Goal: Task Accomplishment & Management: Use online tool/utility

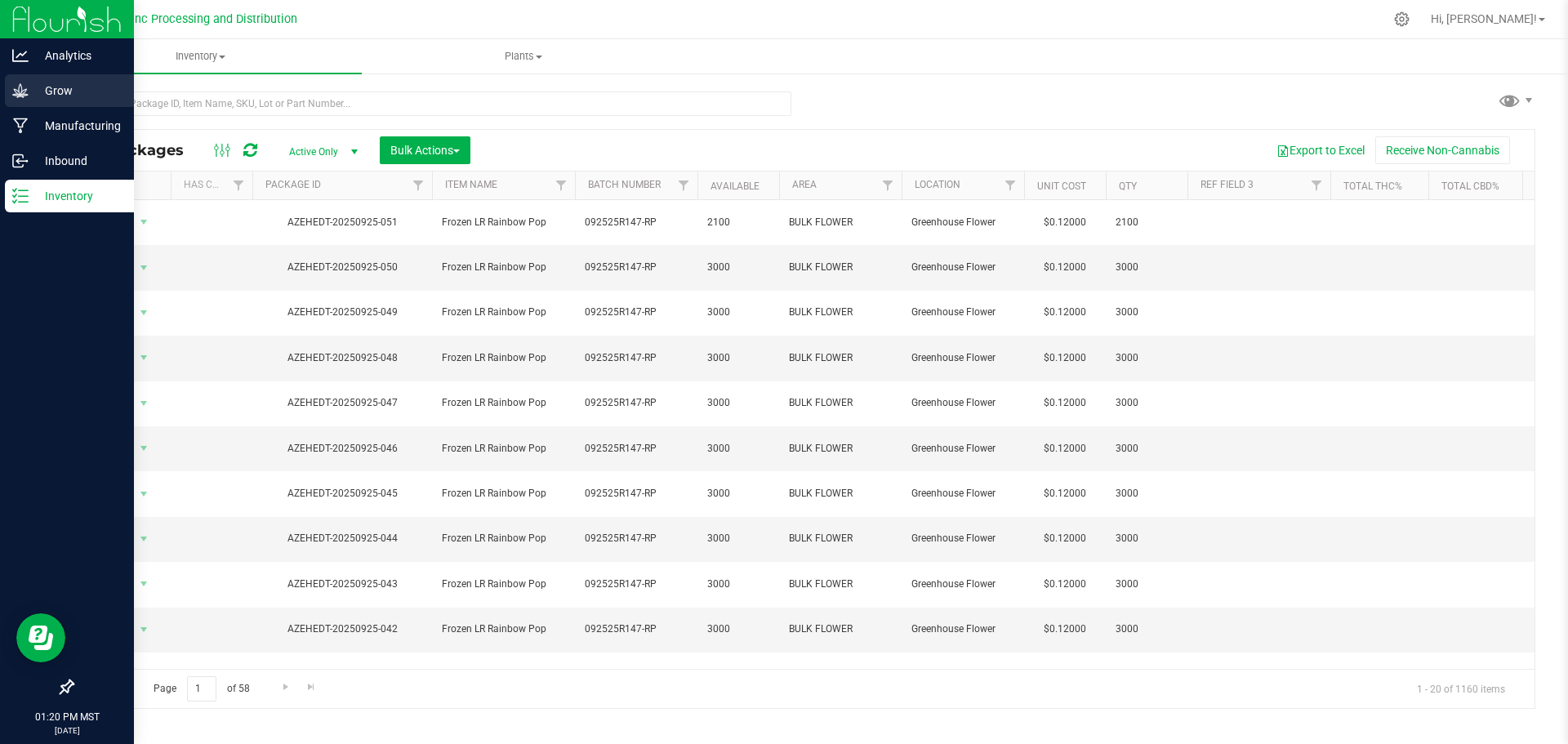
click at [31, 89] on p "Grow" at bounding box center [78, 90] width 98 height 19
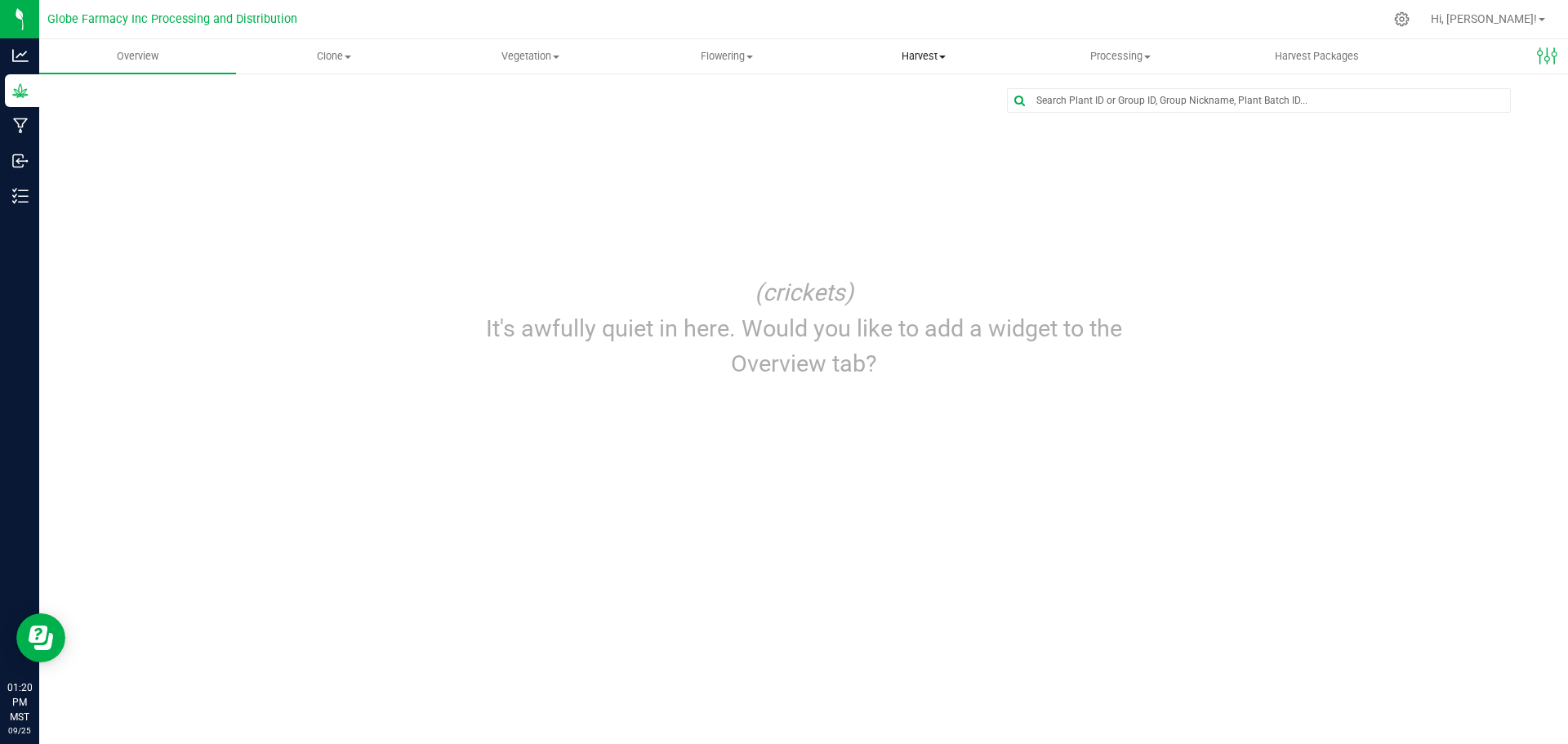
click at [921, 53] on span "Harvest" at bounding box center [923, 56] width 195 height 14
click at [867, 101] on span "Harvests" at bounding box center [870, 98] width 90 height 14
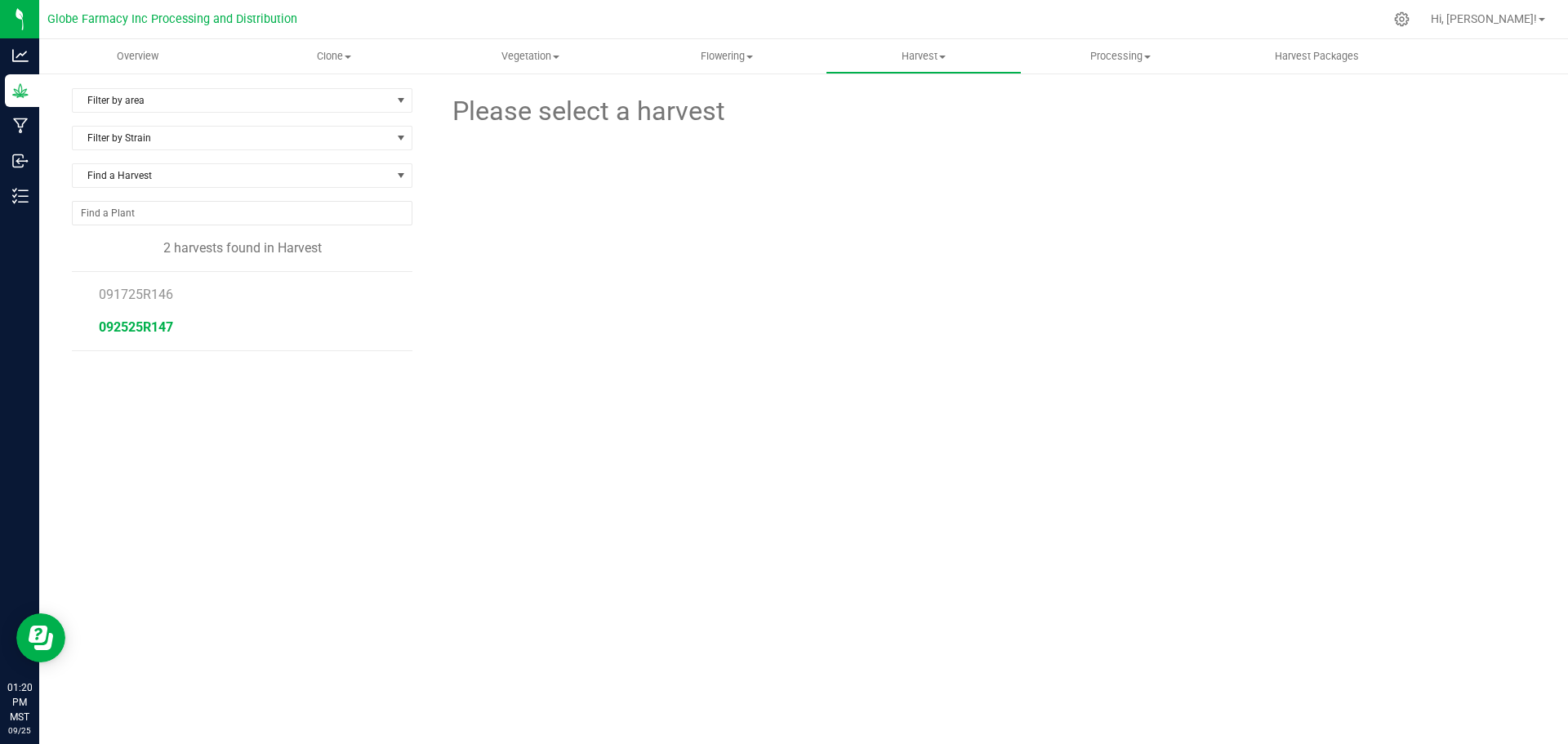
click at [153, 323] on span "092525R147" at bounding box center [136, 327] width 74 height 15
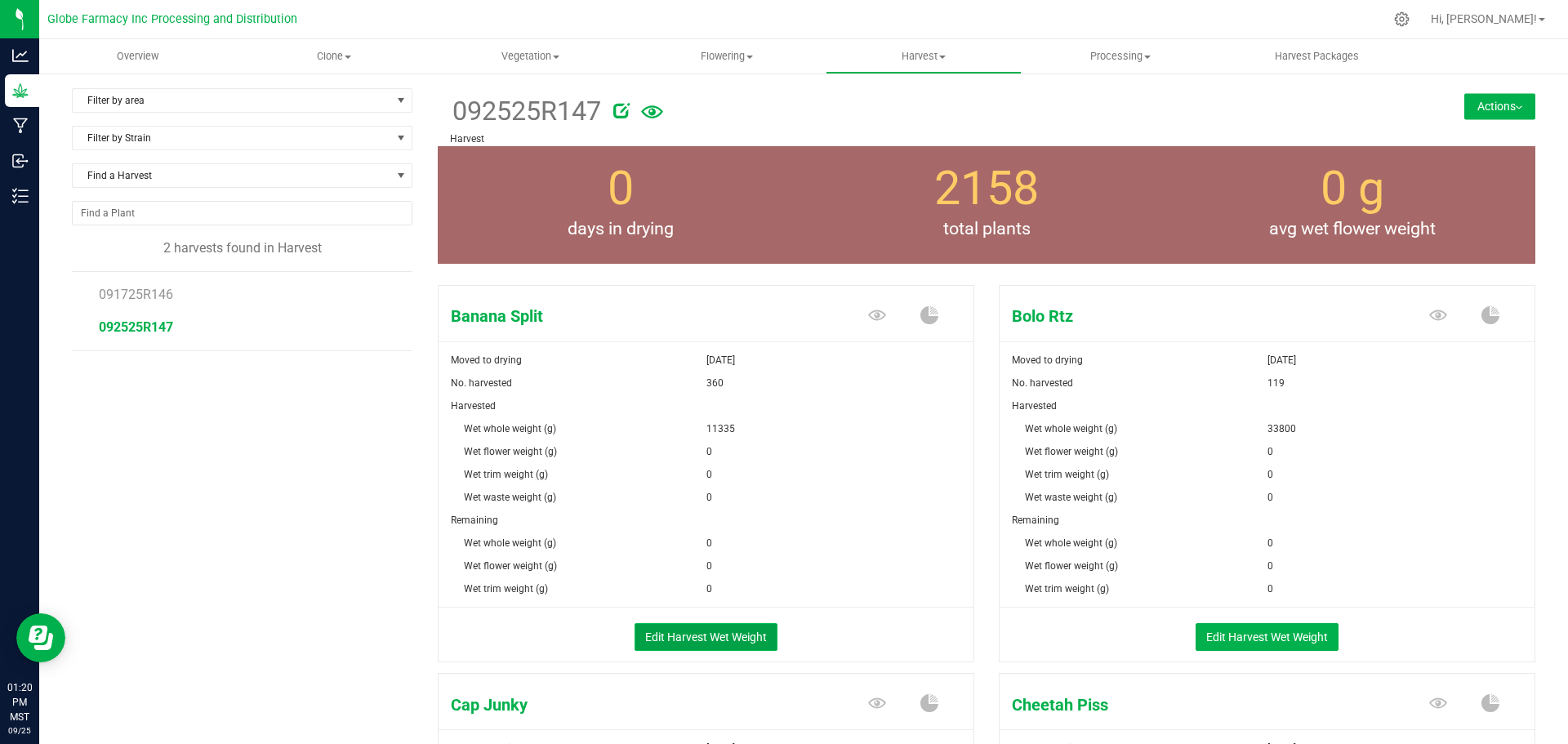
click at [722, 647] on button "Edit Harvest Wet Weight" at bounding box center [705, 636] width 143 height 28
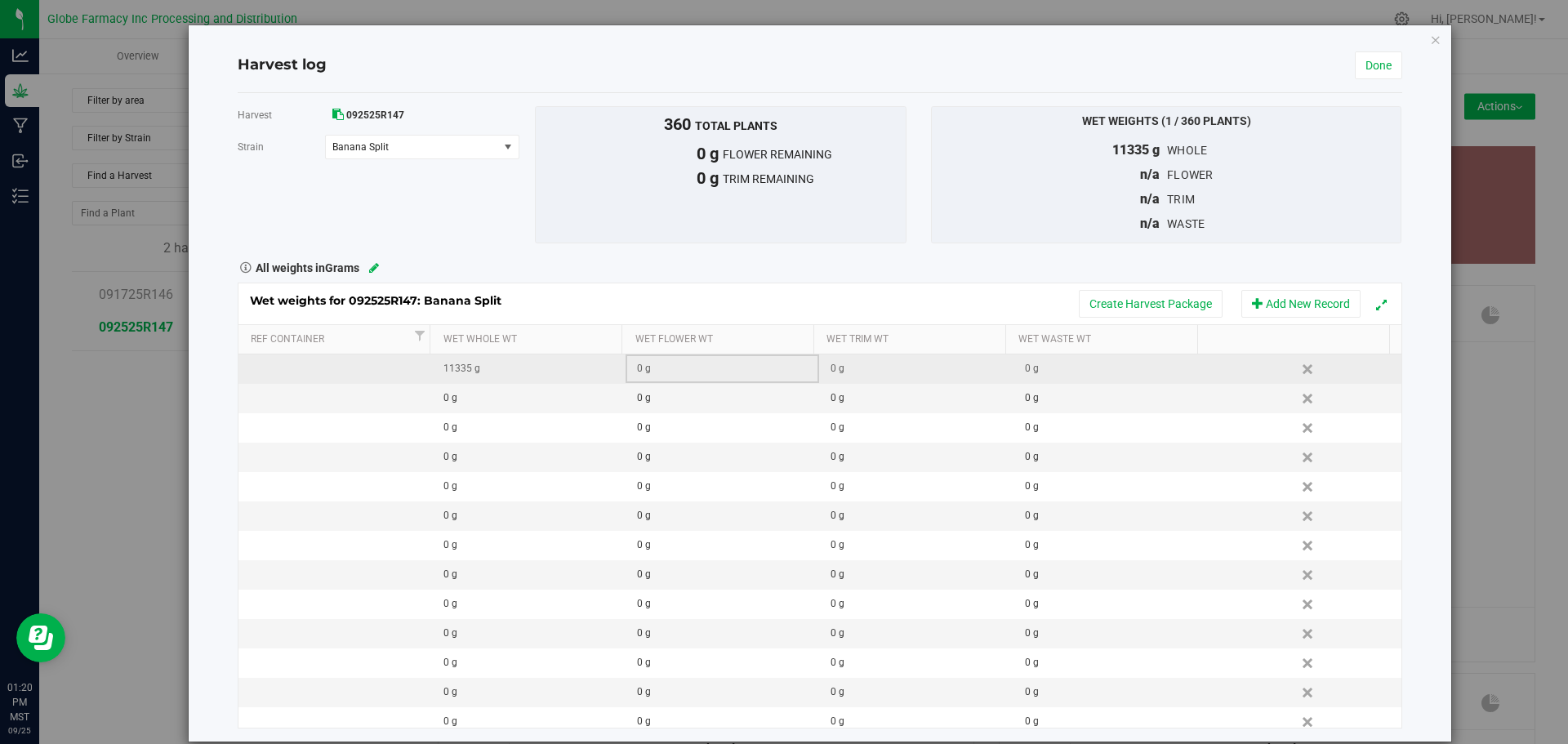
click at [638, 374] on div "0 g" at bounding box center [727, 368] width 182 height 15
type input "124325"
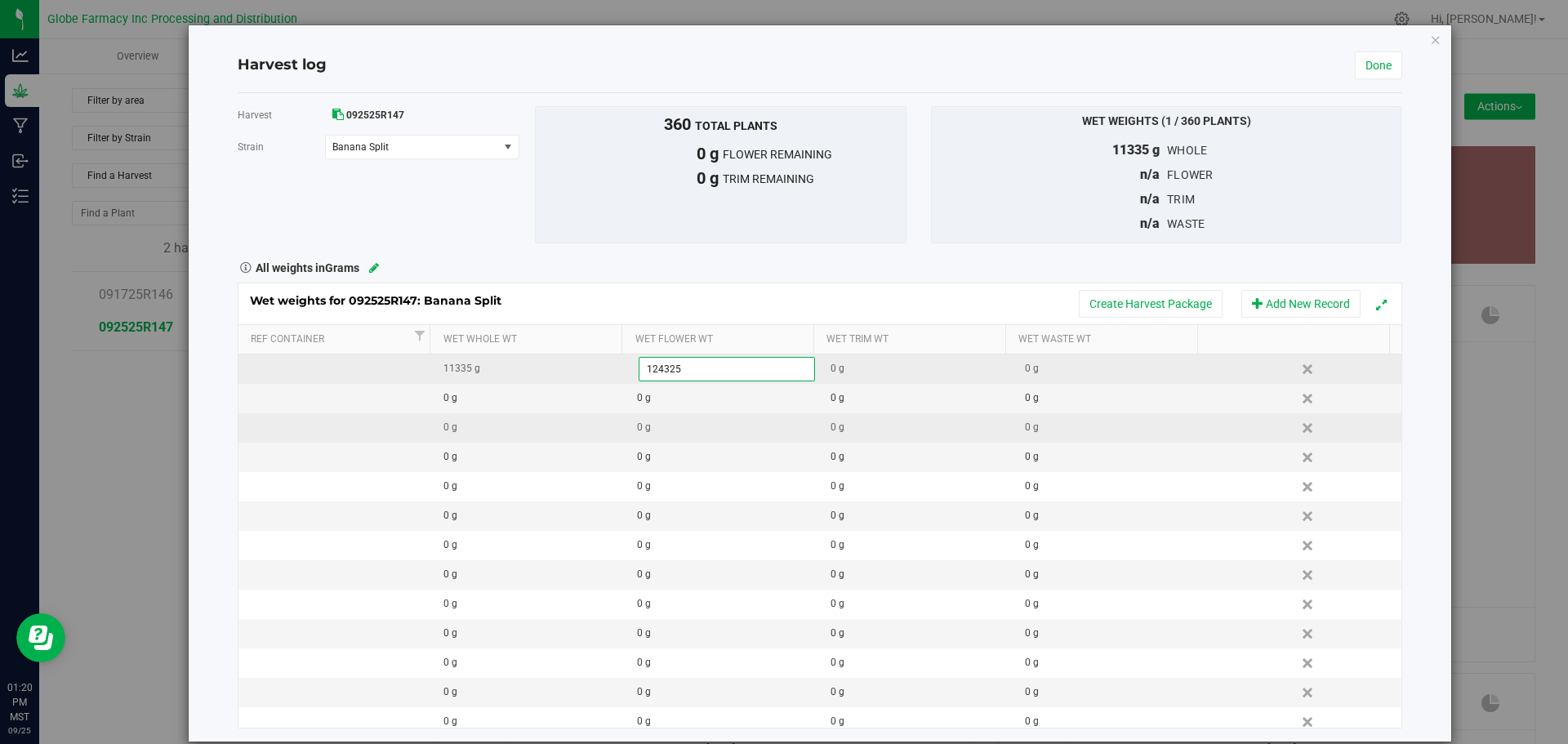
click at [662, 431] on div "Wet weights for 092525R147: Banana Split Create Harvest Package Add New Record …" at bounding box center [819, 504] width 1164 height 445
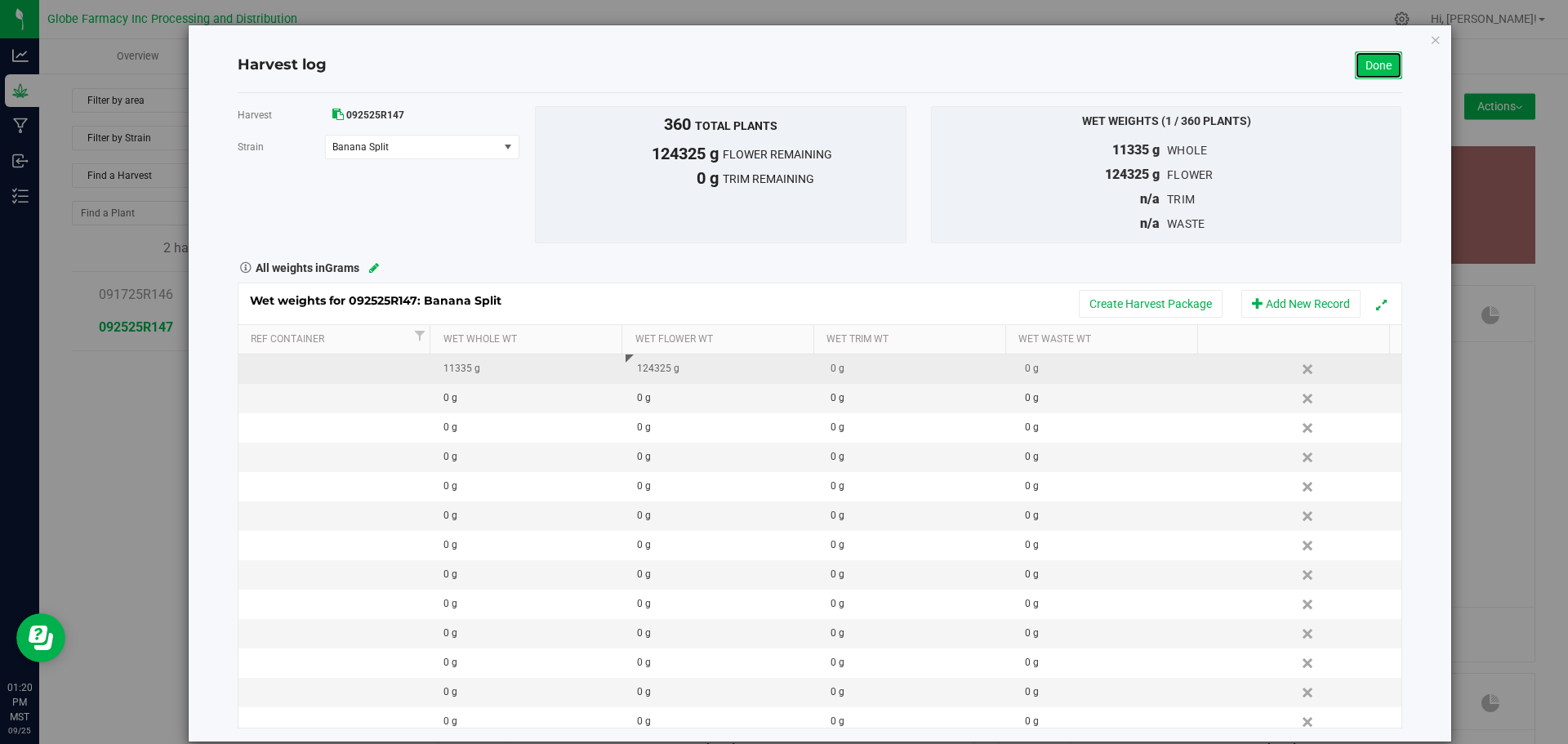
click at [1372, 66] on link "Done" at bounding box center [1379, 65] width 47 height 28
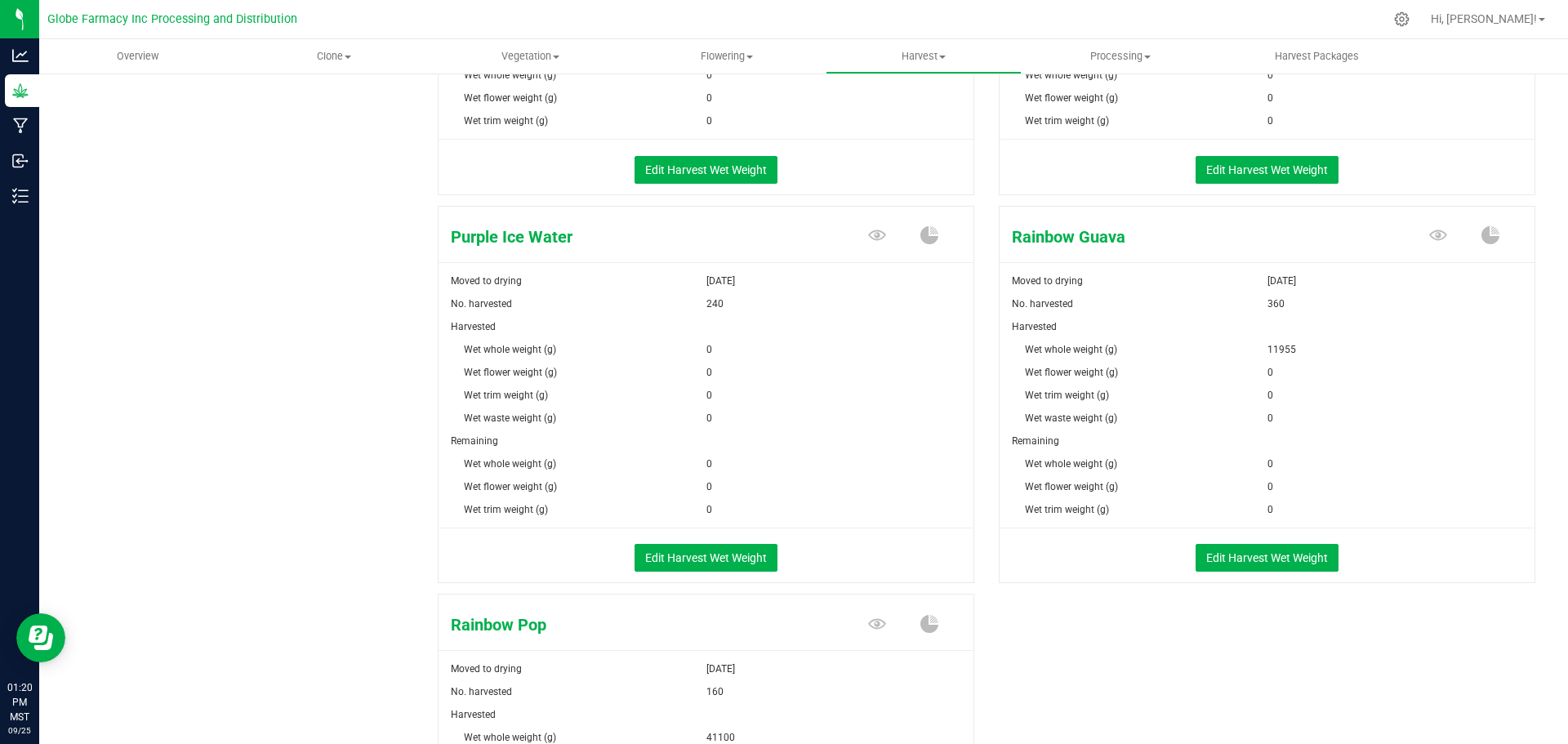
scroll to position [1632, 0]
click at [1237, 551] on button "Edit Harvest Wet Weight" at bounding box center [1266, 557] width 143 height 28
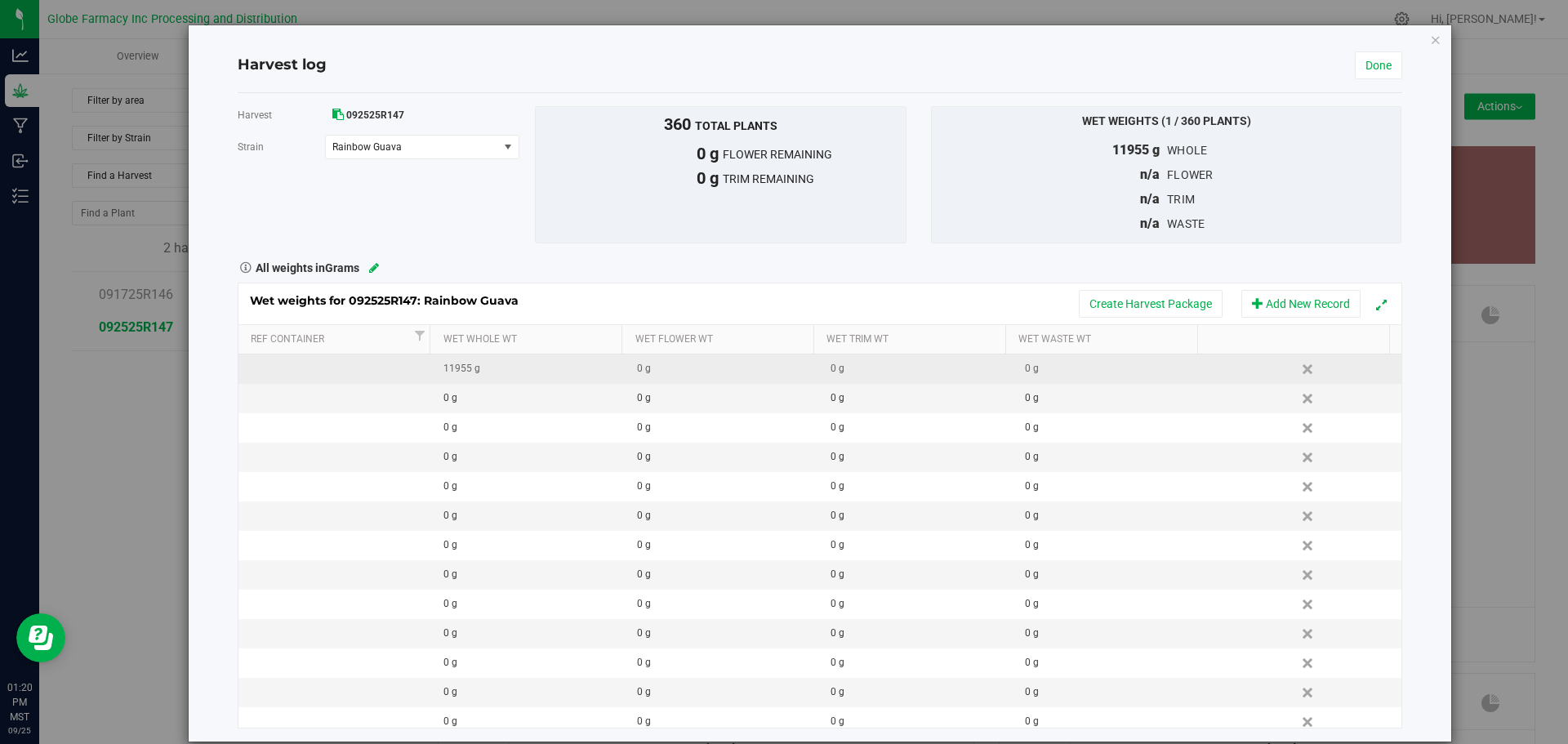
click at [685, 377] on div "0 g" at bounding box center [727, 368] width 182 height 15
type input "134245"
click at [814, 235] on div "360 total plants 0 g flower remaining 0 g trim remaining" at bounding box center [721, 175] width 372 height 137
click at [1361, 56] on link "Done" at bounding box center [1379, 65] width 47 height 28
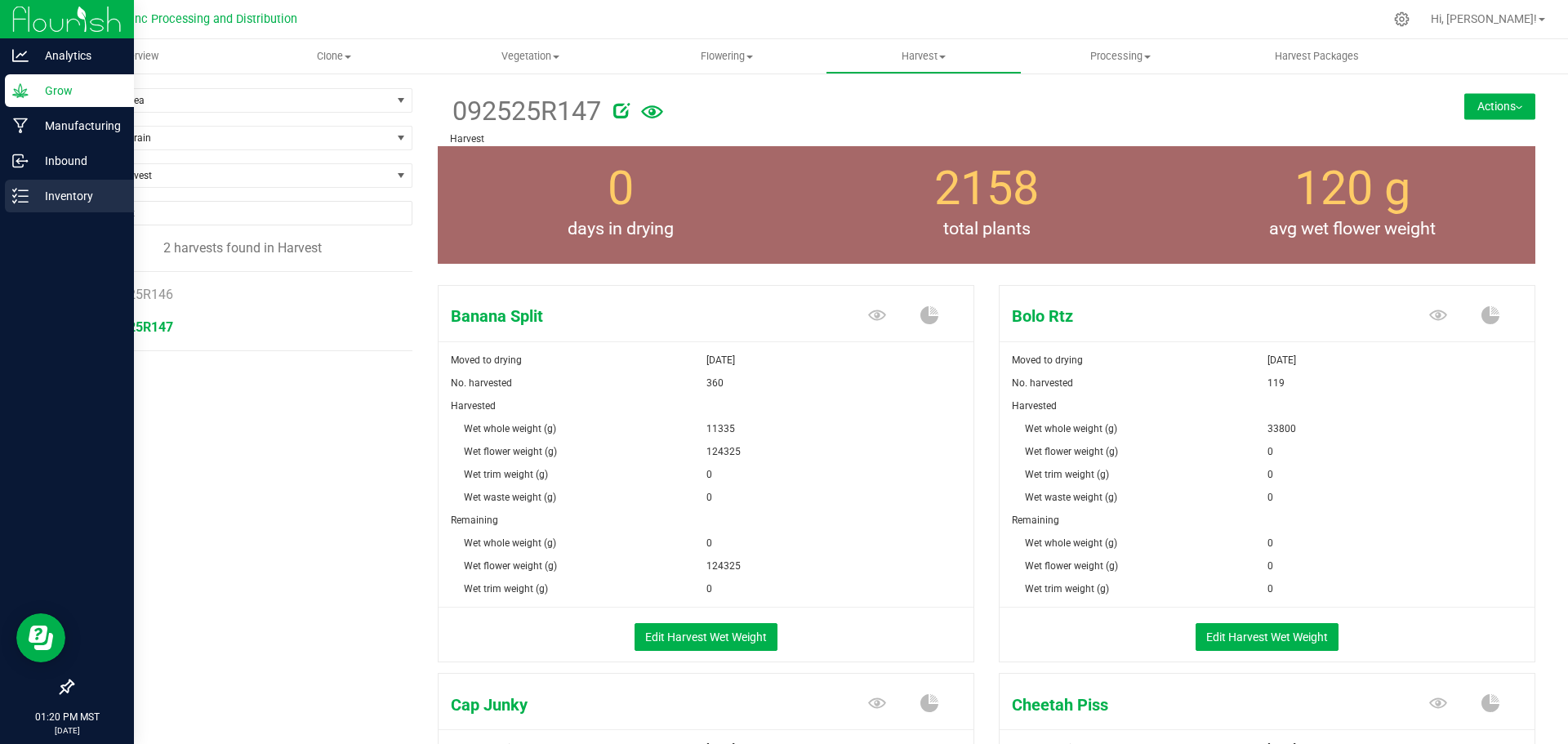
click at [21, 194] on icon at bounding box center [19, 195] width 16 height 16
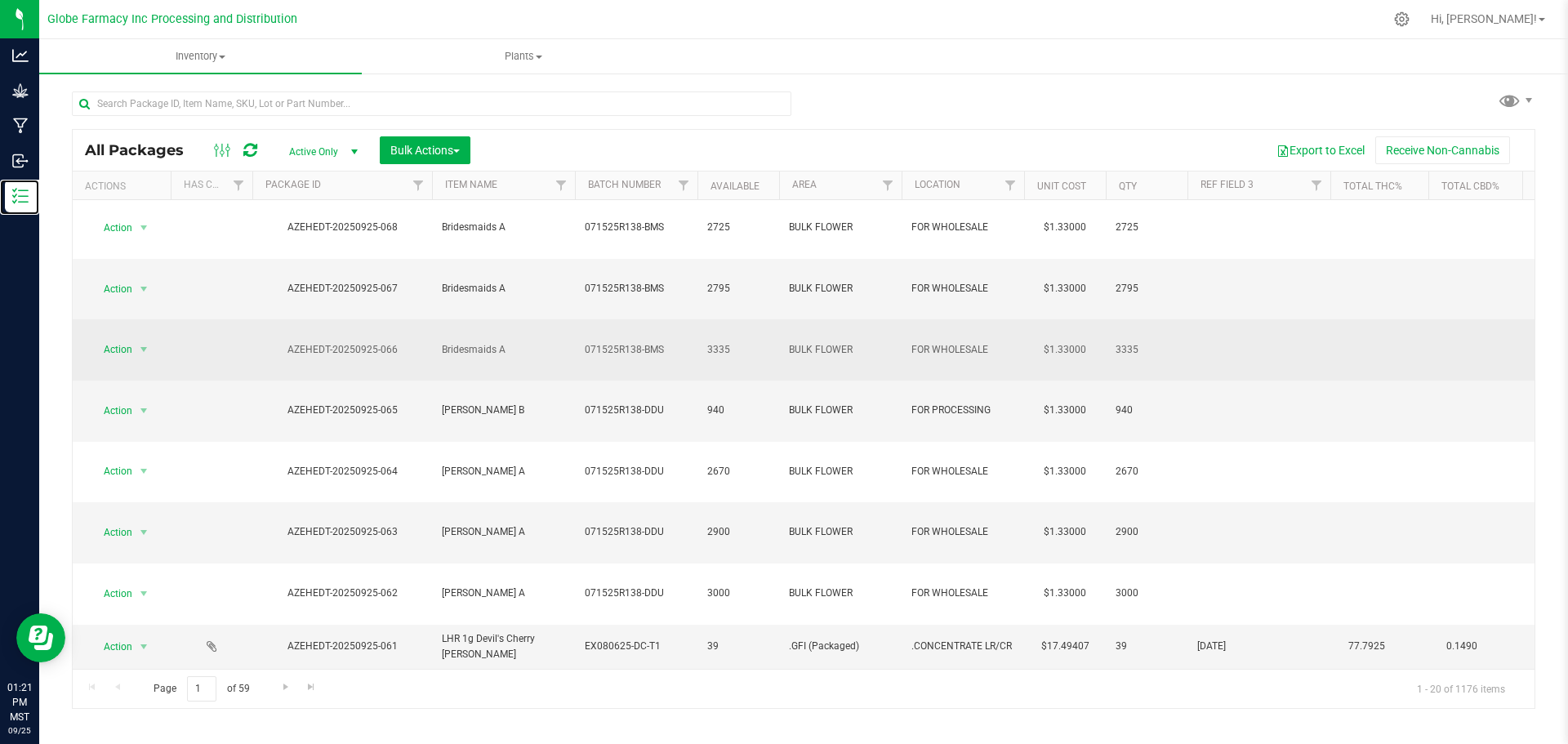
scroll to position [82, 0]
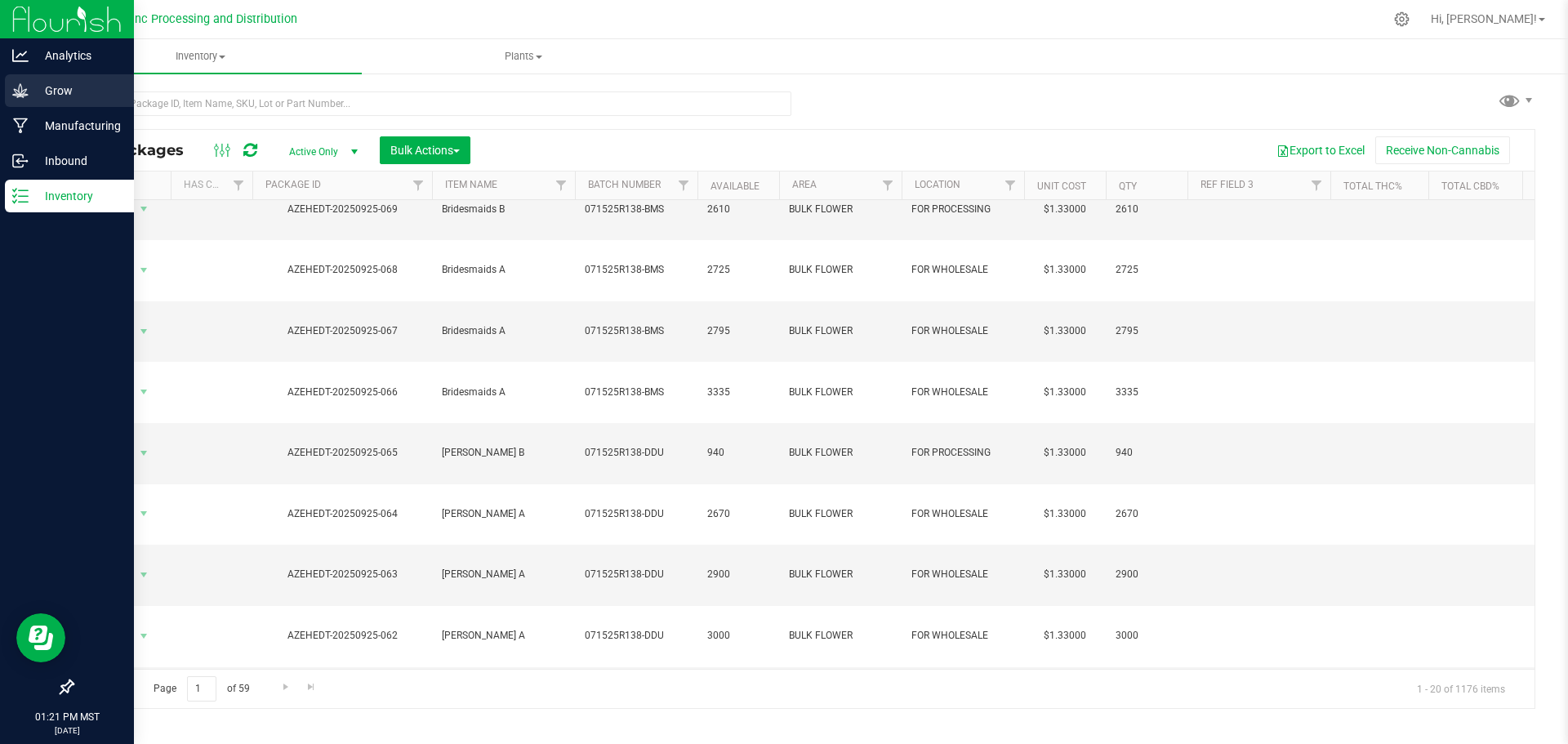
click at [17, 97] on icon at bounding box center [19, 90] width 15 height 14
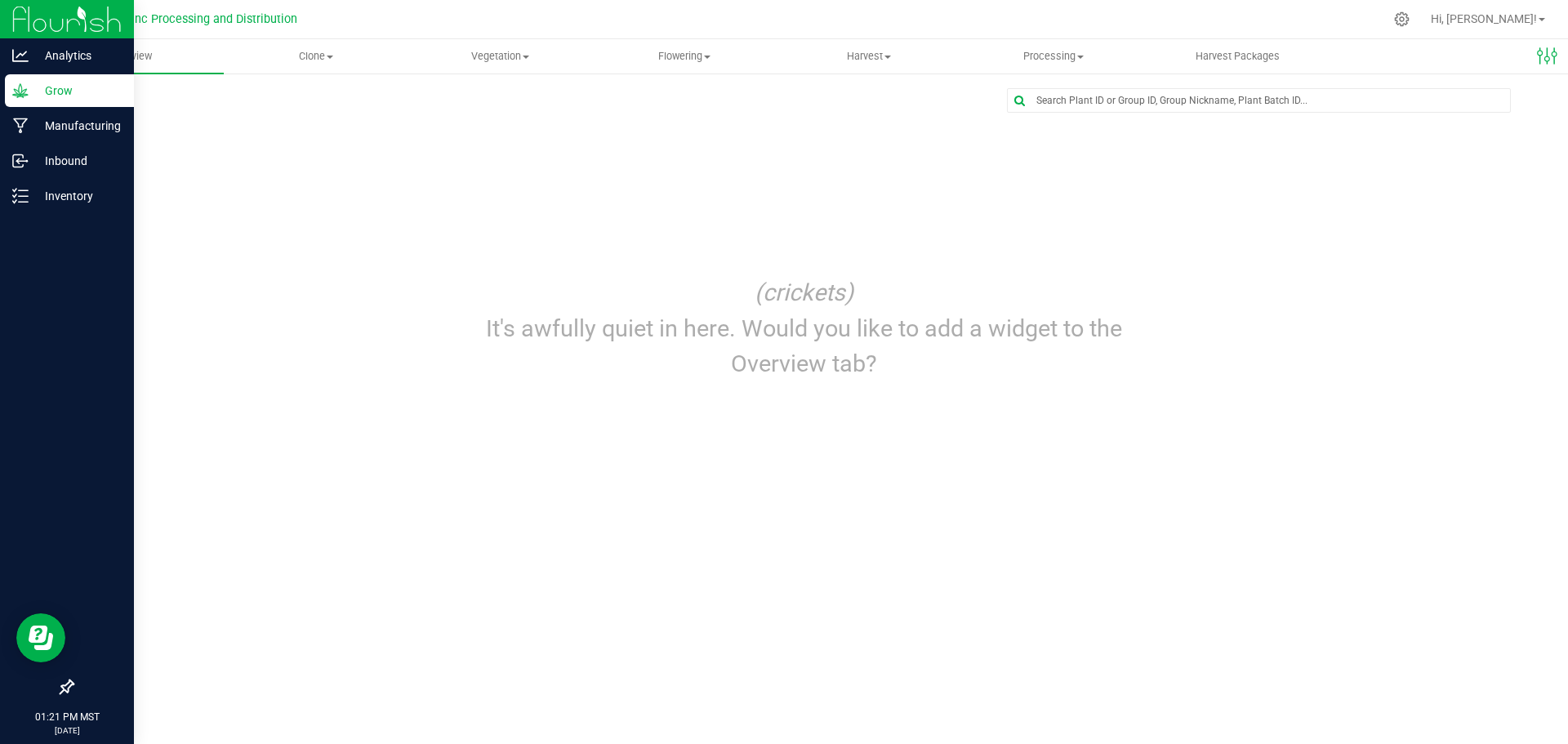
click at [29, 36] on img at bounding box center [67, 19] width 110 height 38
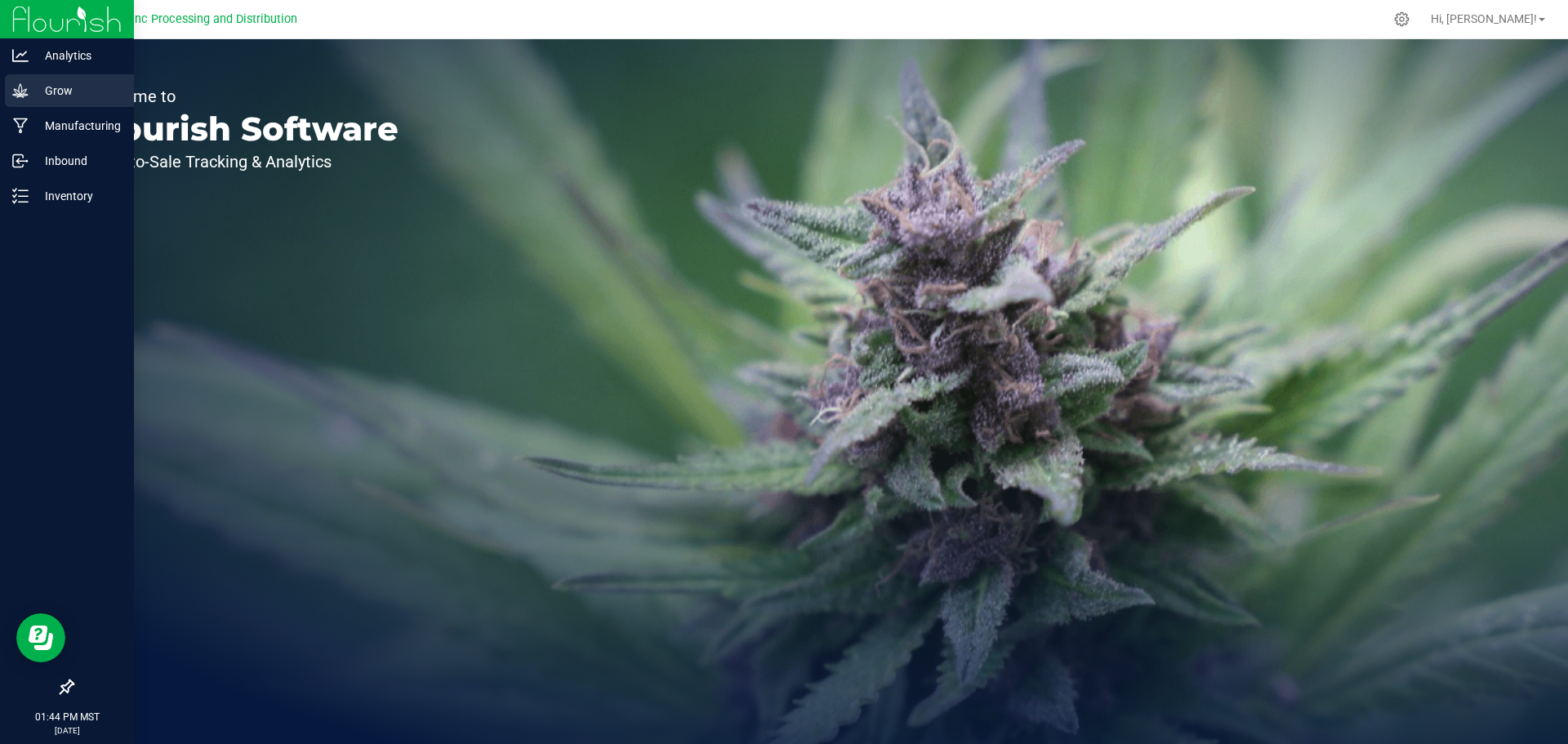
click at [35, 90] on p "Grow" at bounding box center [78, 90] width 98 height 19
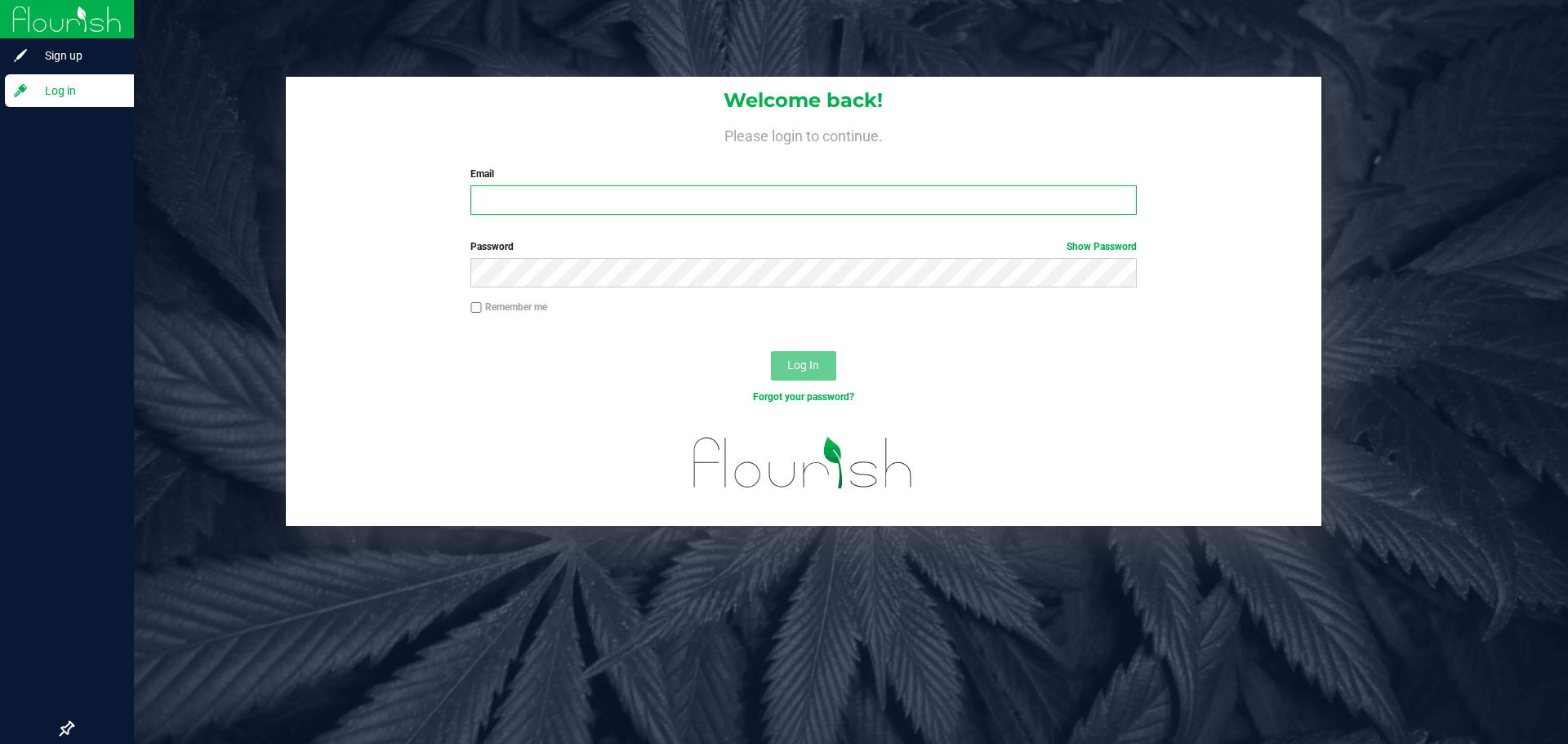
type input "[EMAIL_ADDRESS][DOMAIN_NAME]"
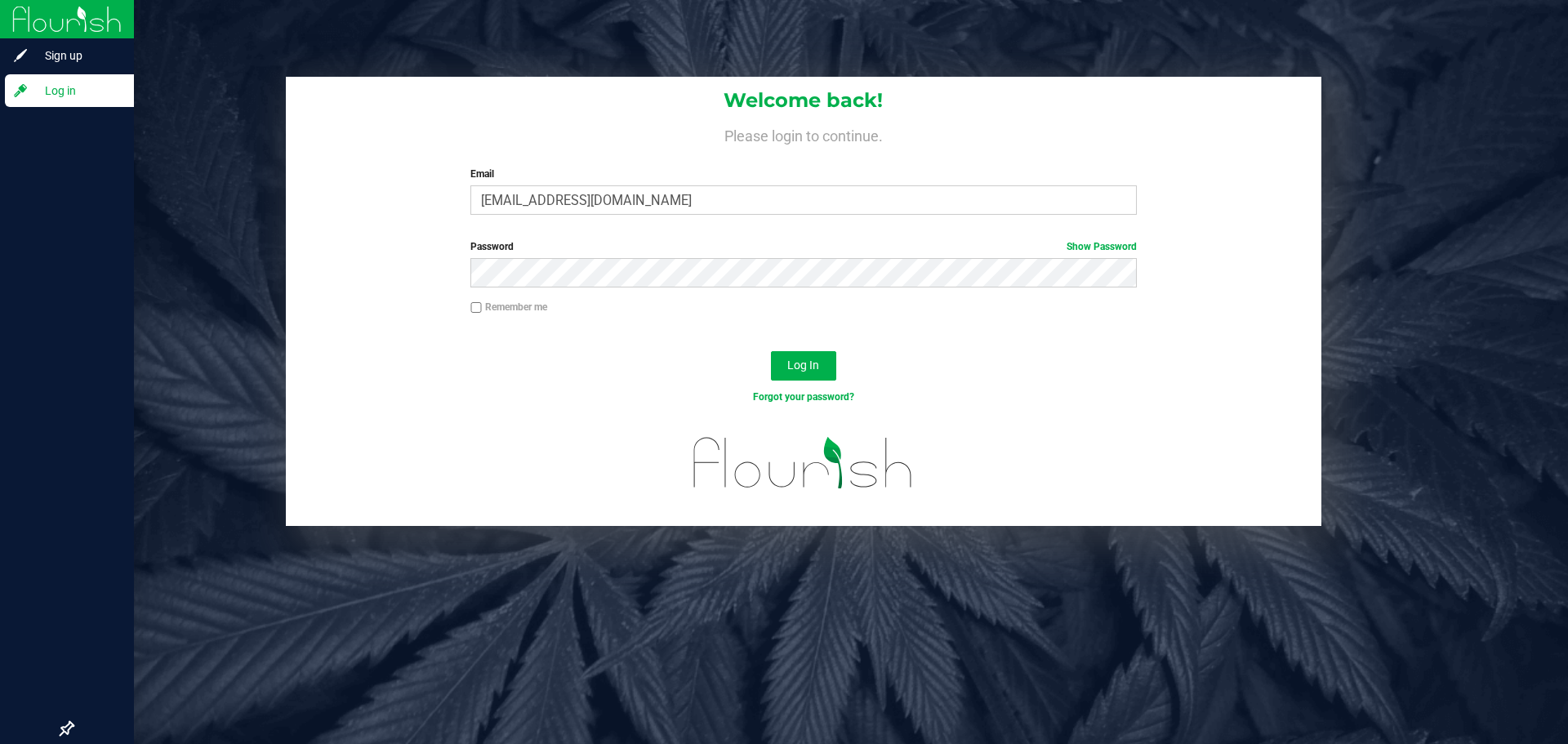
click at [836, 360] on div "Log In" at bounding box center [803, 371] width 1036 height 55
click at [812, 353] on button "Log In" at bounding box center [803, 366] width 65 height 30
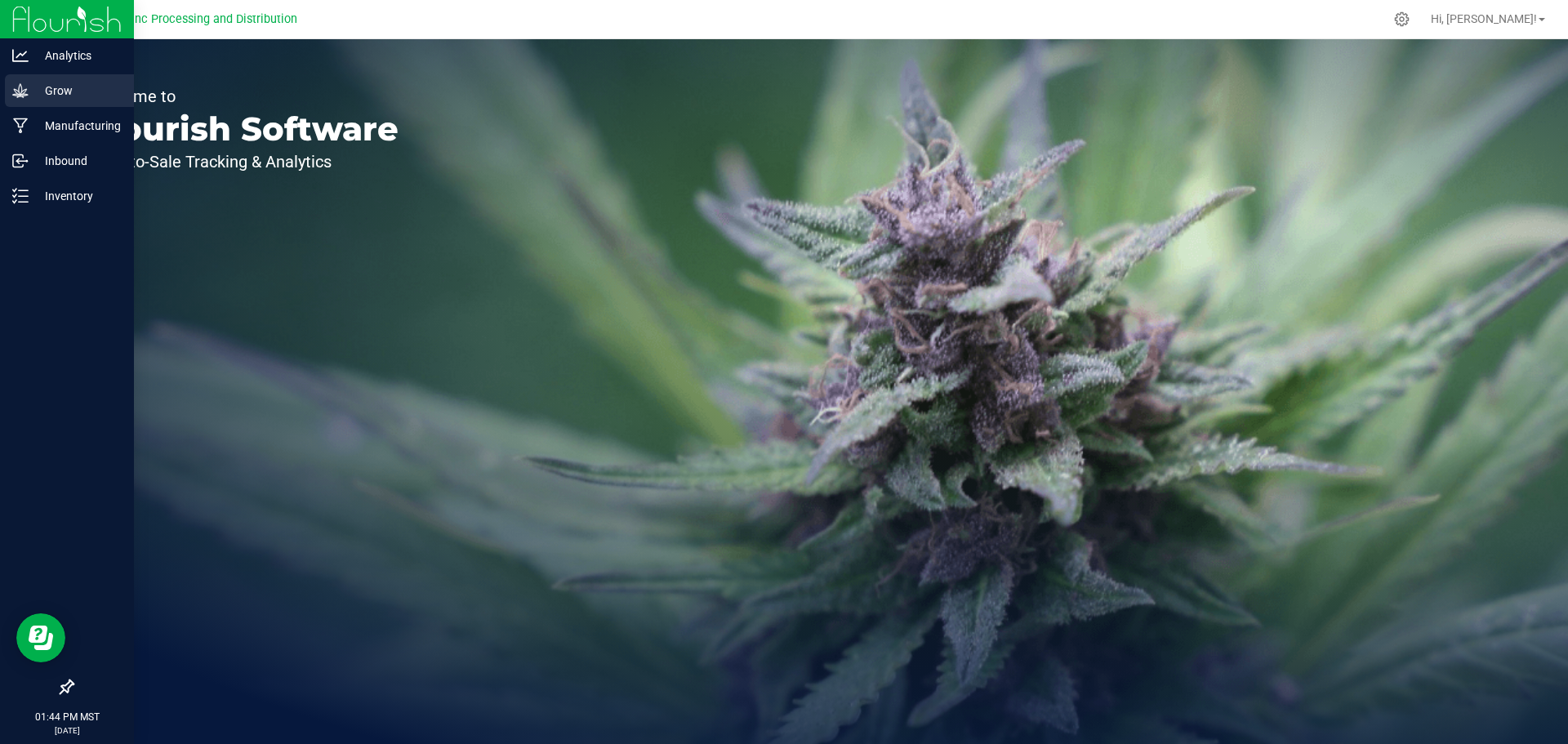
click at [28, 97] on icon at bounding box center [19, 90] width 16 height 16
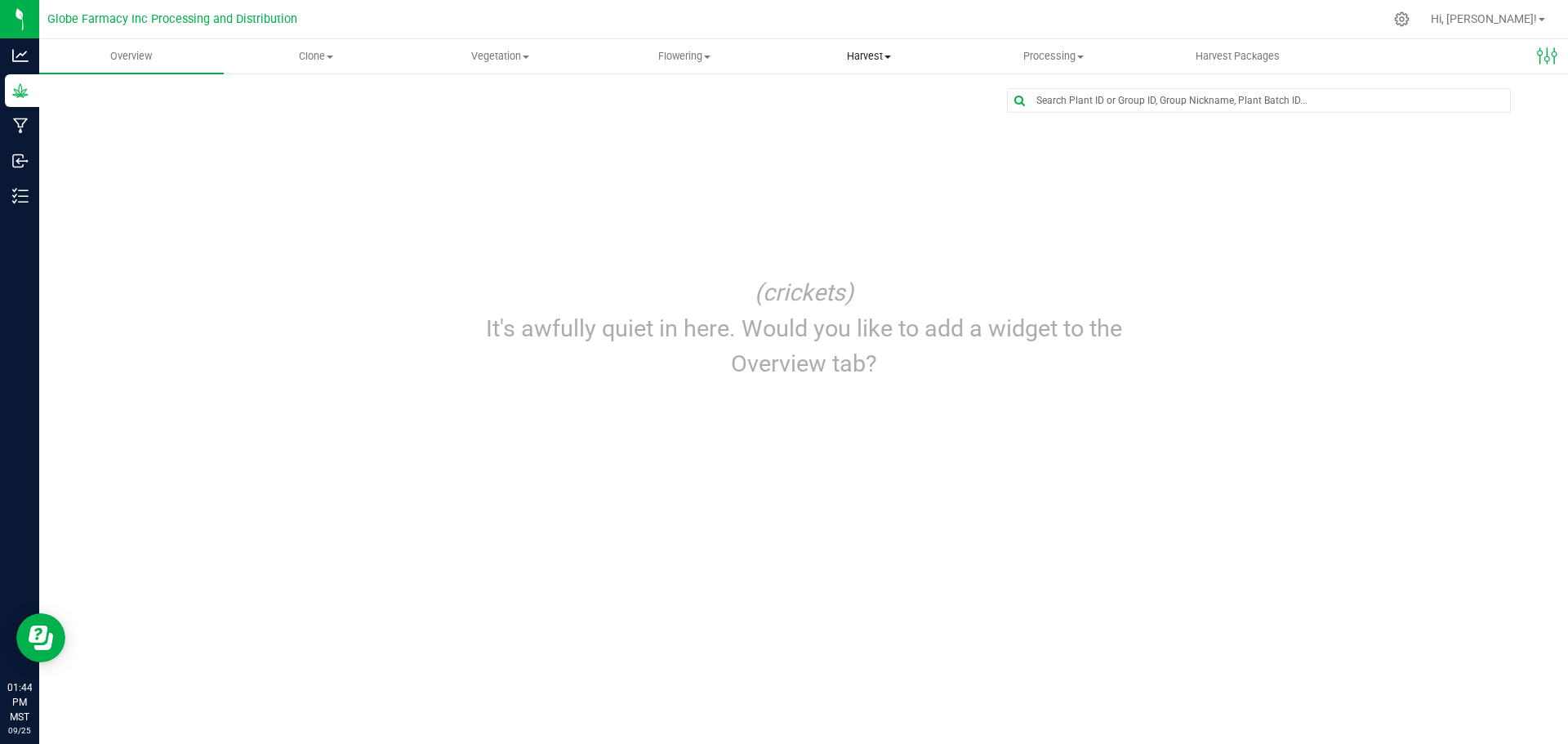
click at [856, 62] on span "Harvest" at bounding box center [868, 56] width 183 height 14
click at [838, 95] on span "Harvests" at bounding box center [821, 98] width 90 height 14
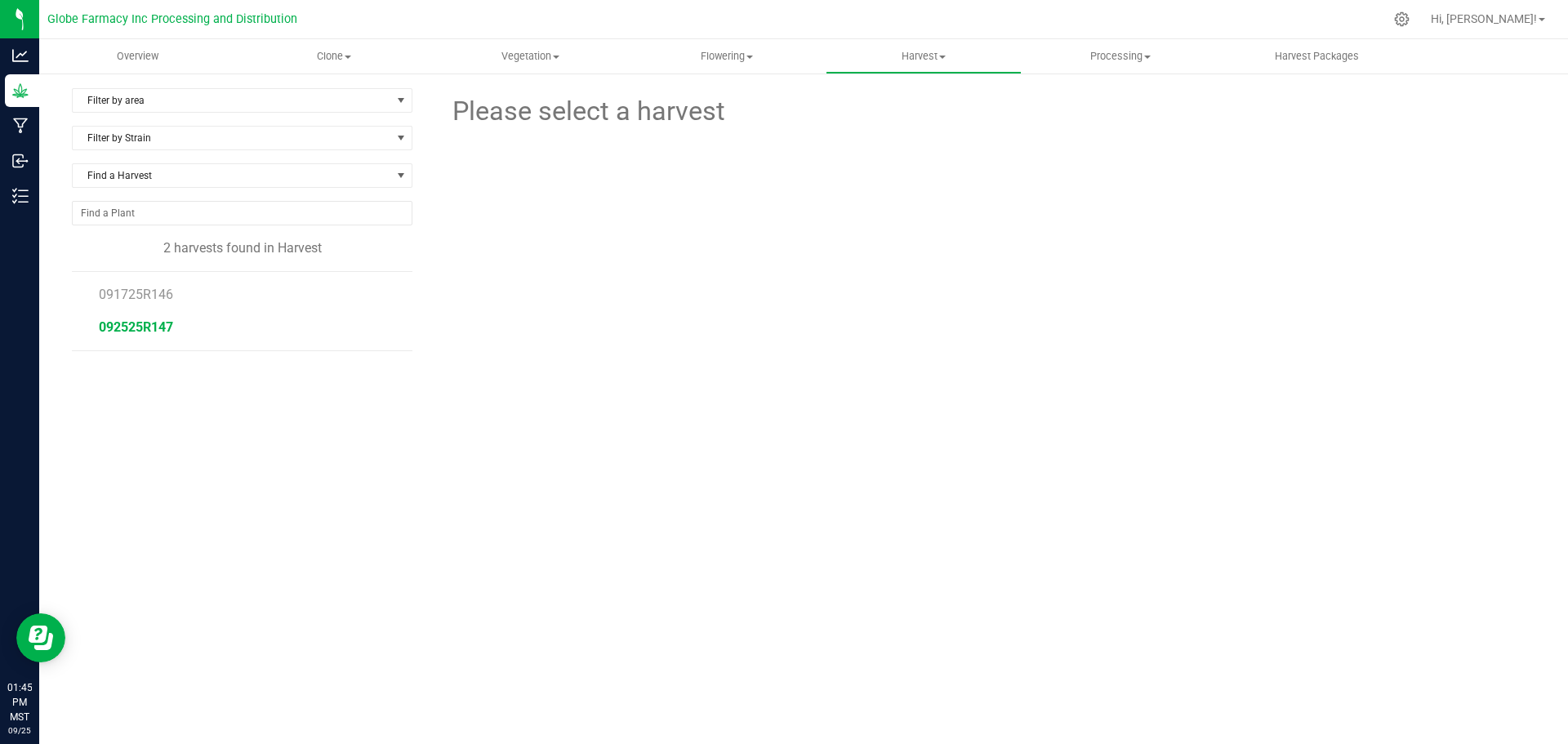
click at [134, 329] on span "092525R147" at bounding box center [136, 327] width 74 height 15
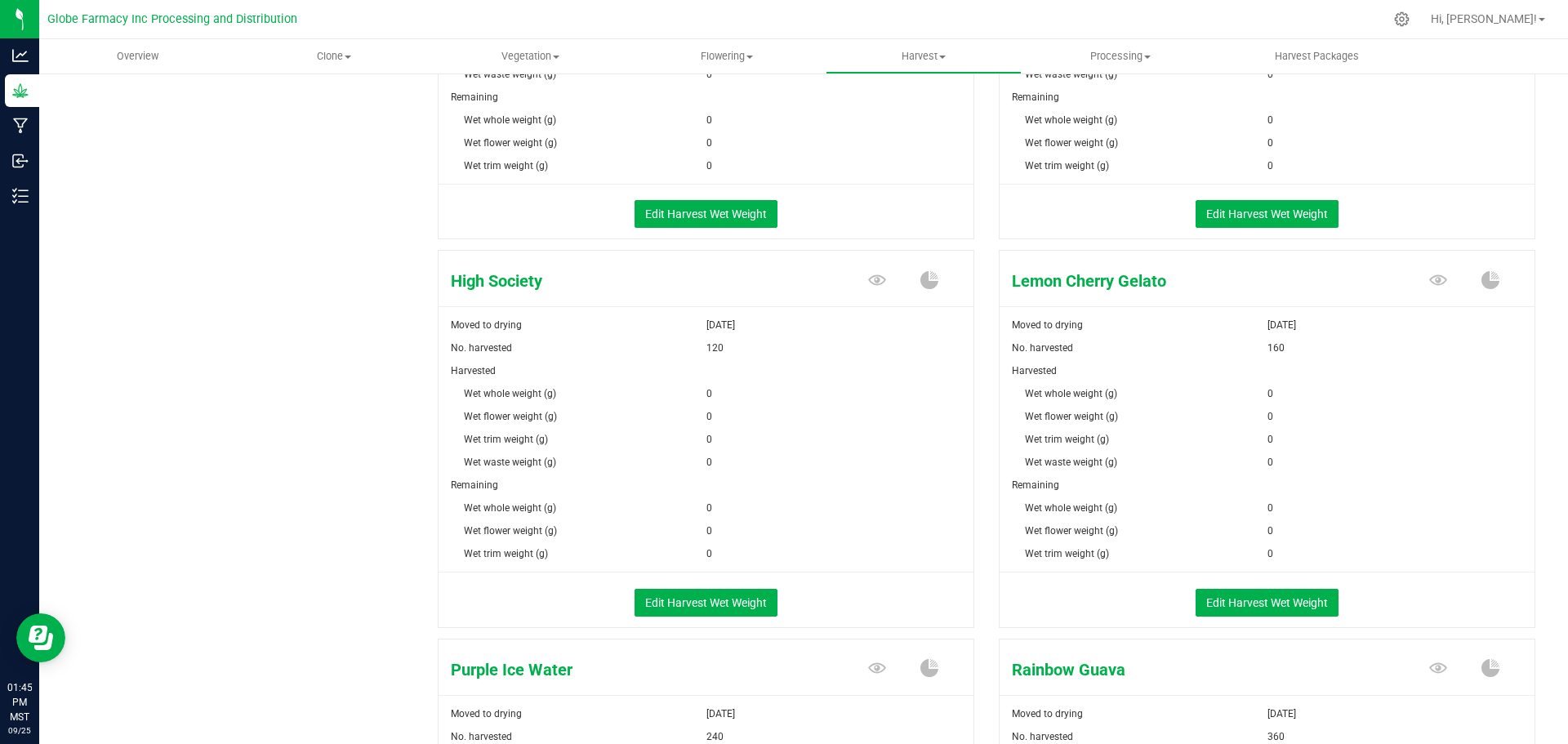
scroll to position [1306, 0]
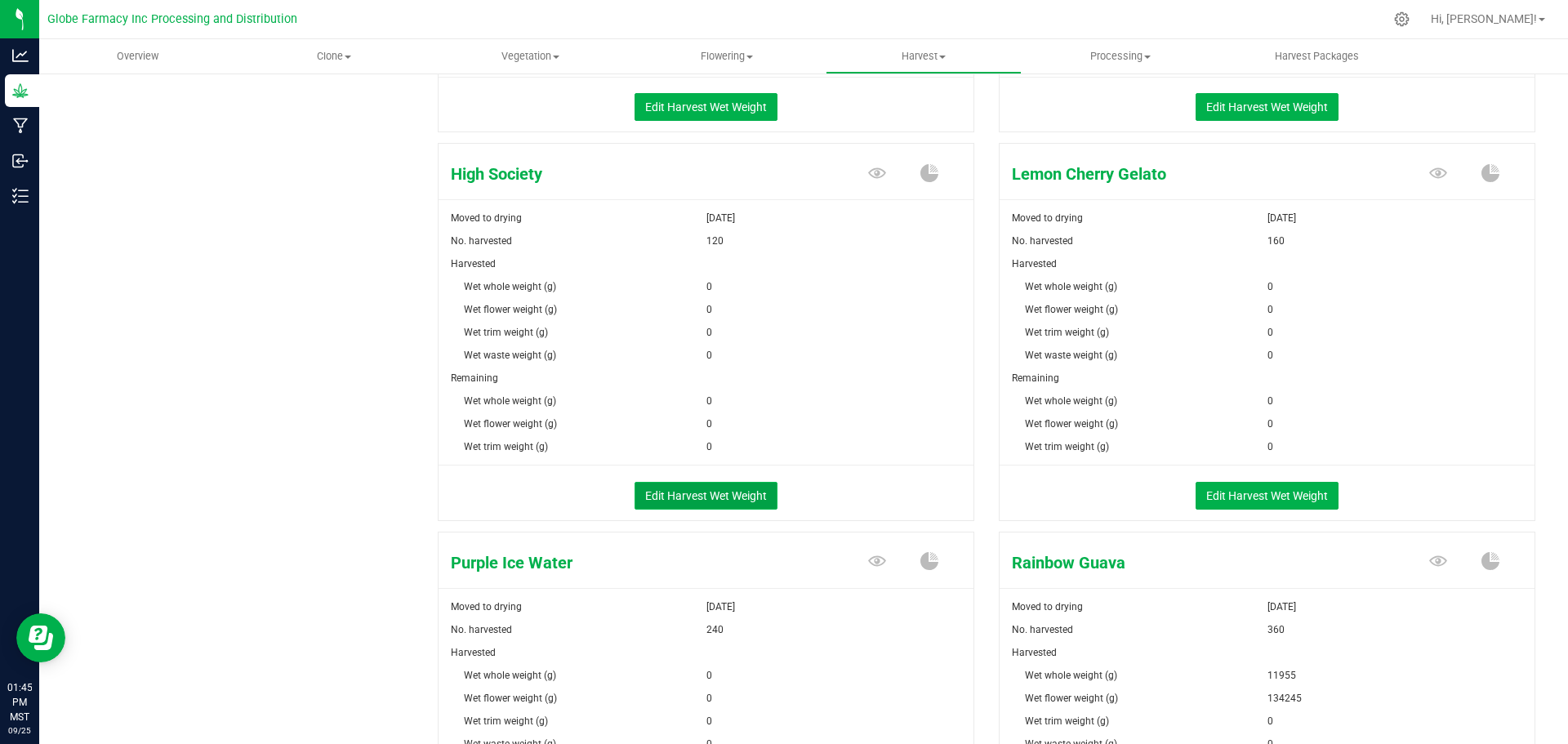
click at [689, 497] on button "Edit Harvest Wet Weight" at bounding box center [705, 495] width 143 height 28
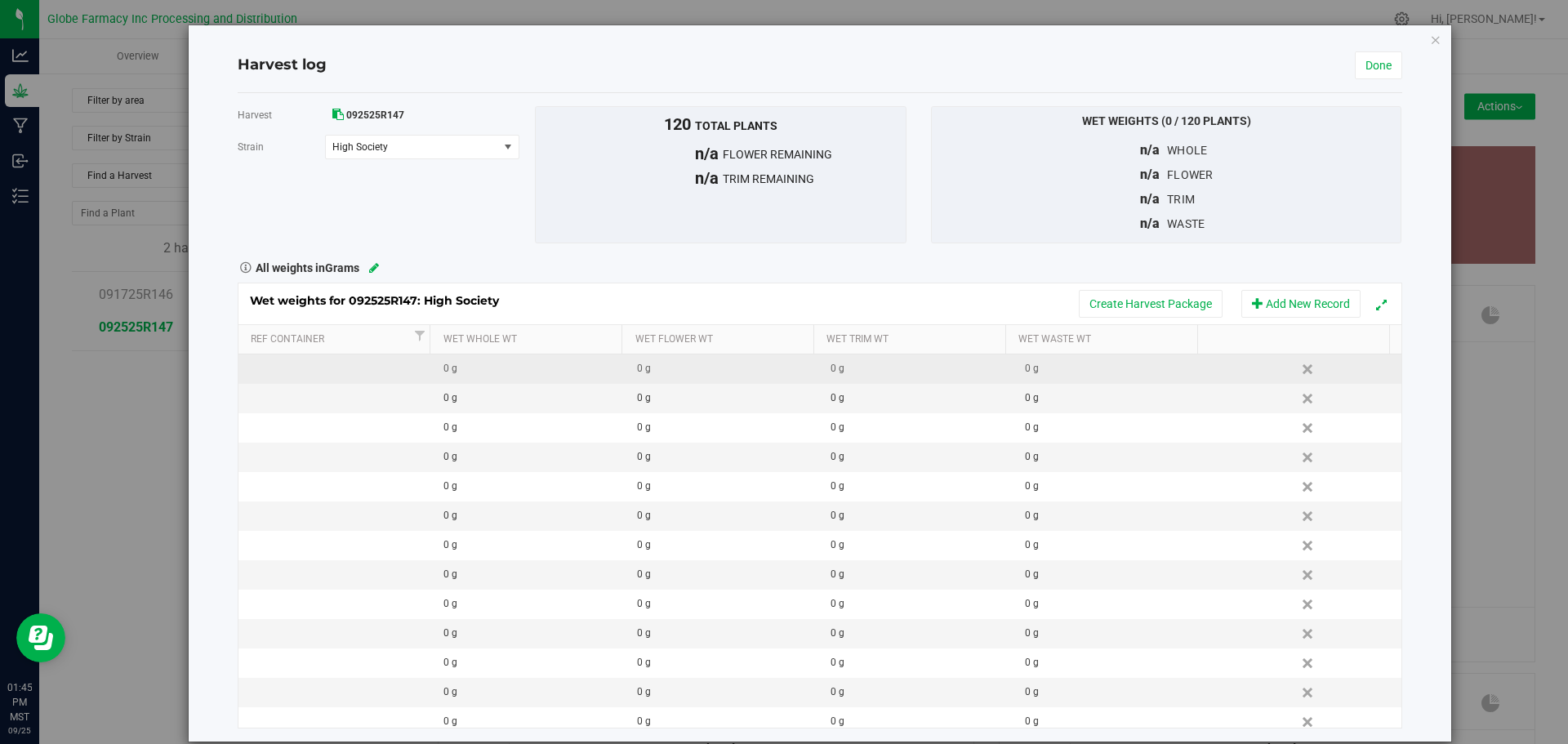
click at [682, 371] on div "0 g" at bounding box center [727, 368] width 182 height 15
type input "49476"
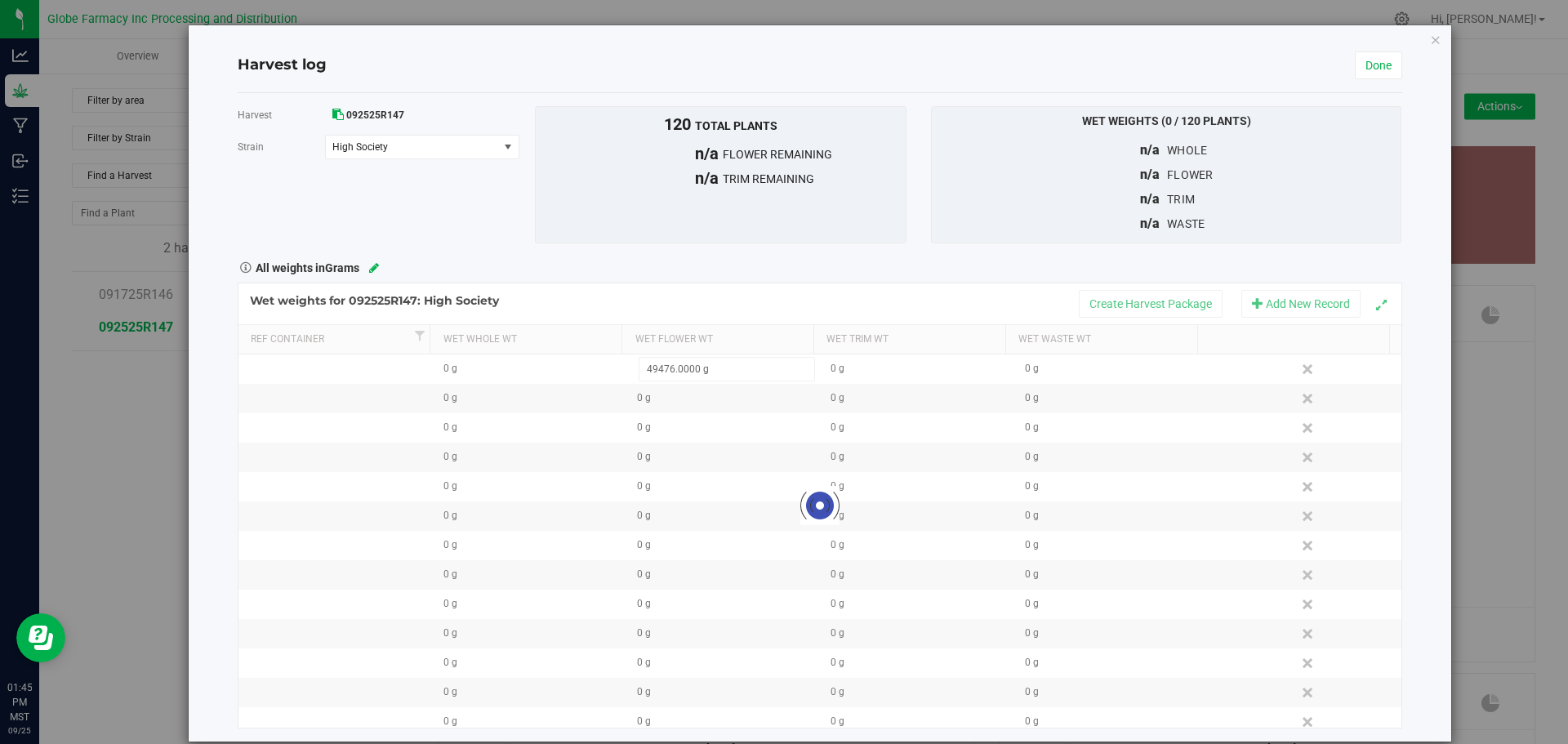
click at [694, 301] on div "Loading... Wet weights for 092525R147: High Society Create Harvest Package Add …" at bounding box center [819, 504] width 1164 height 445
click at [1355, 55] on link "Done" at bounding box center [1379, 65] width 47 height 28
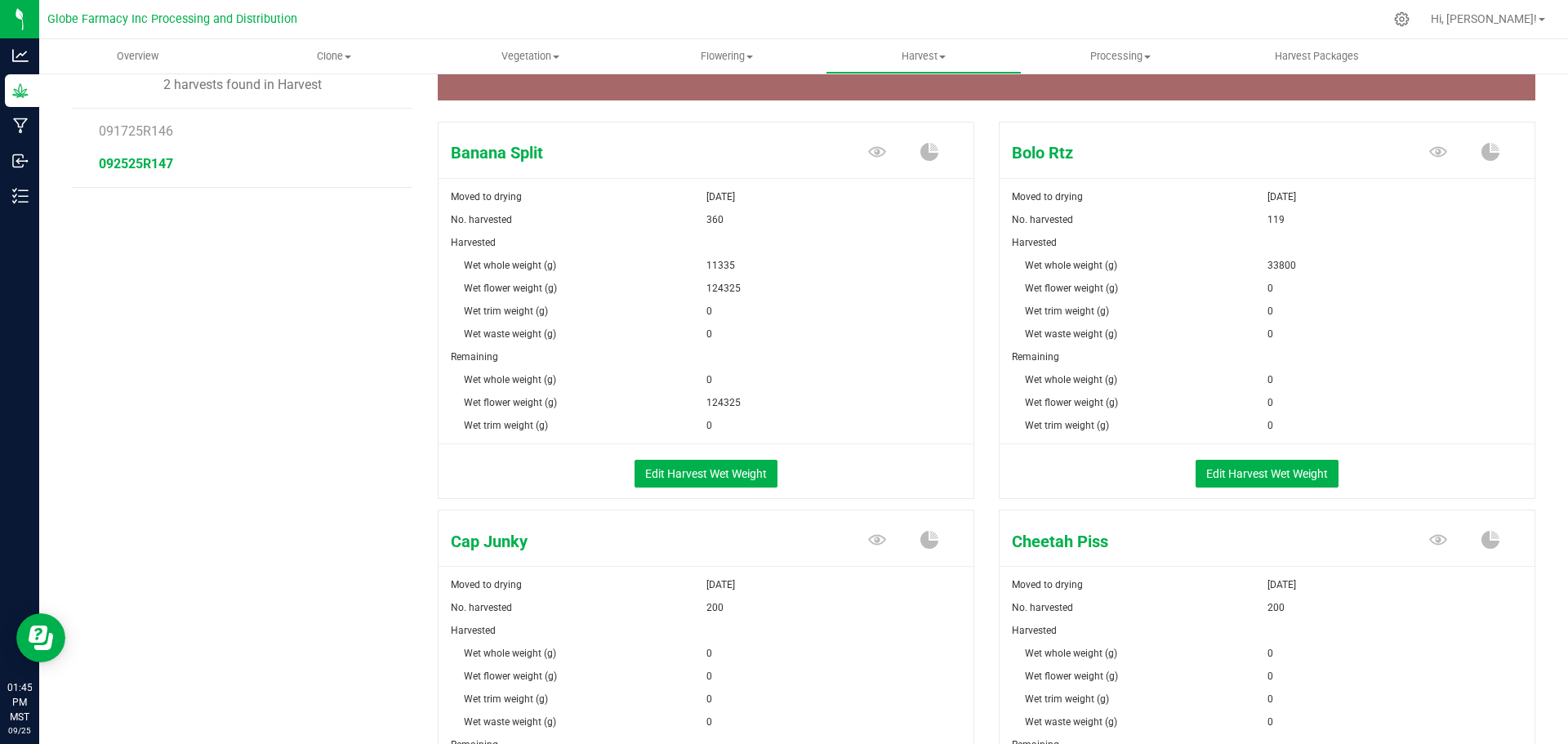
scroll to position [82, 0]
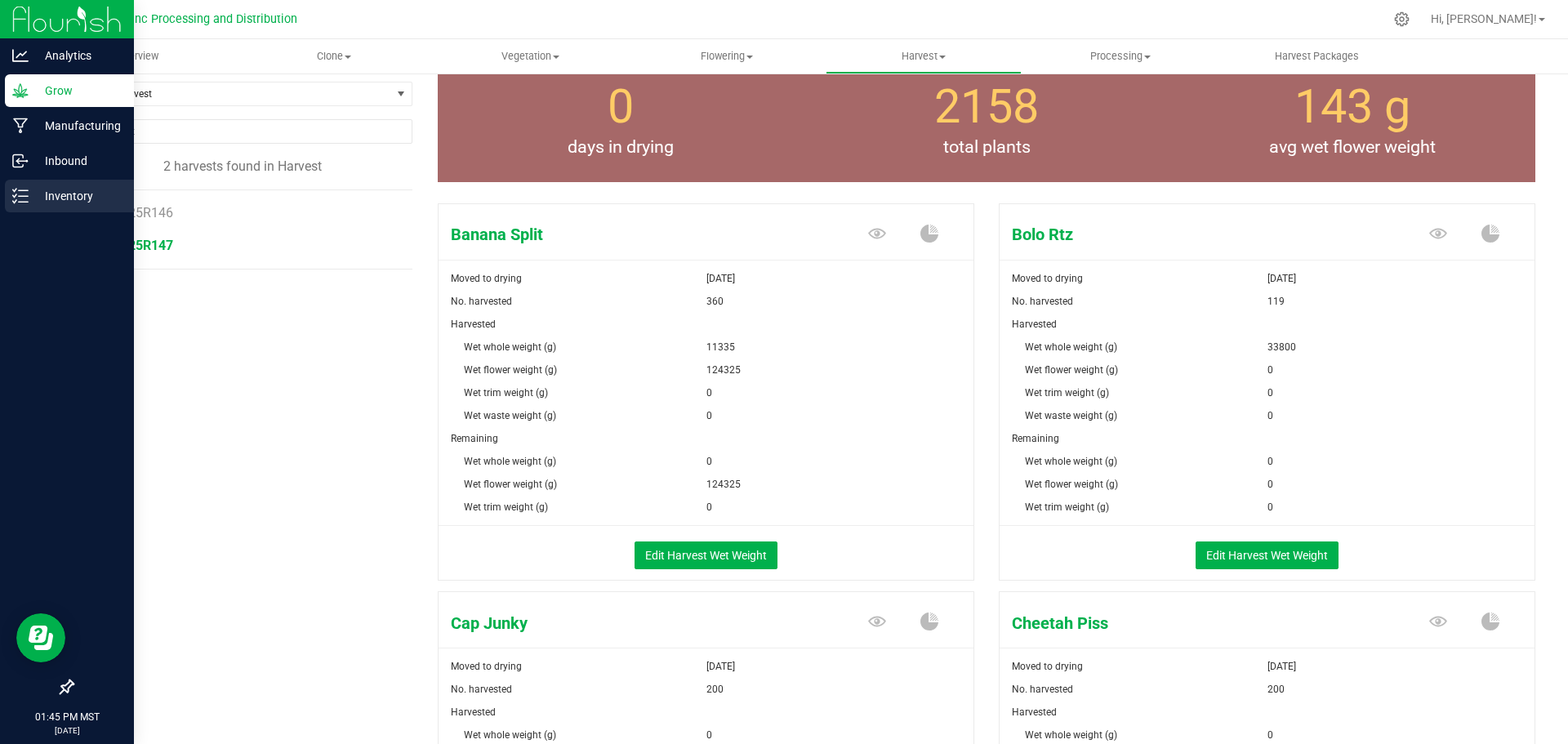
click at [14, 202] on icon at bounding box center [14, 201] width 3 height 3
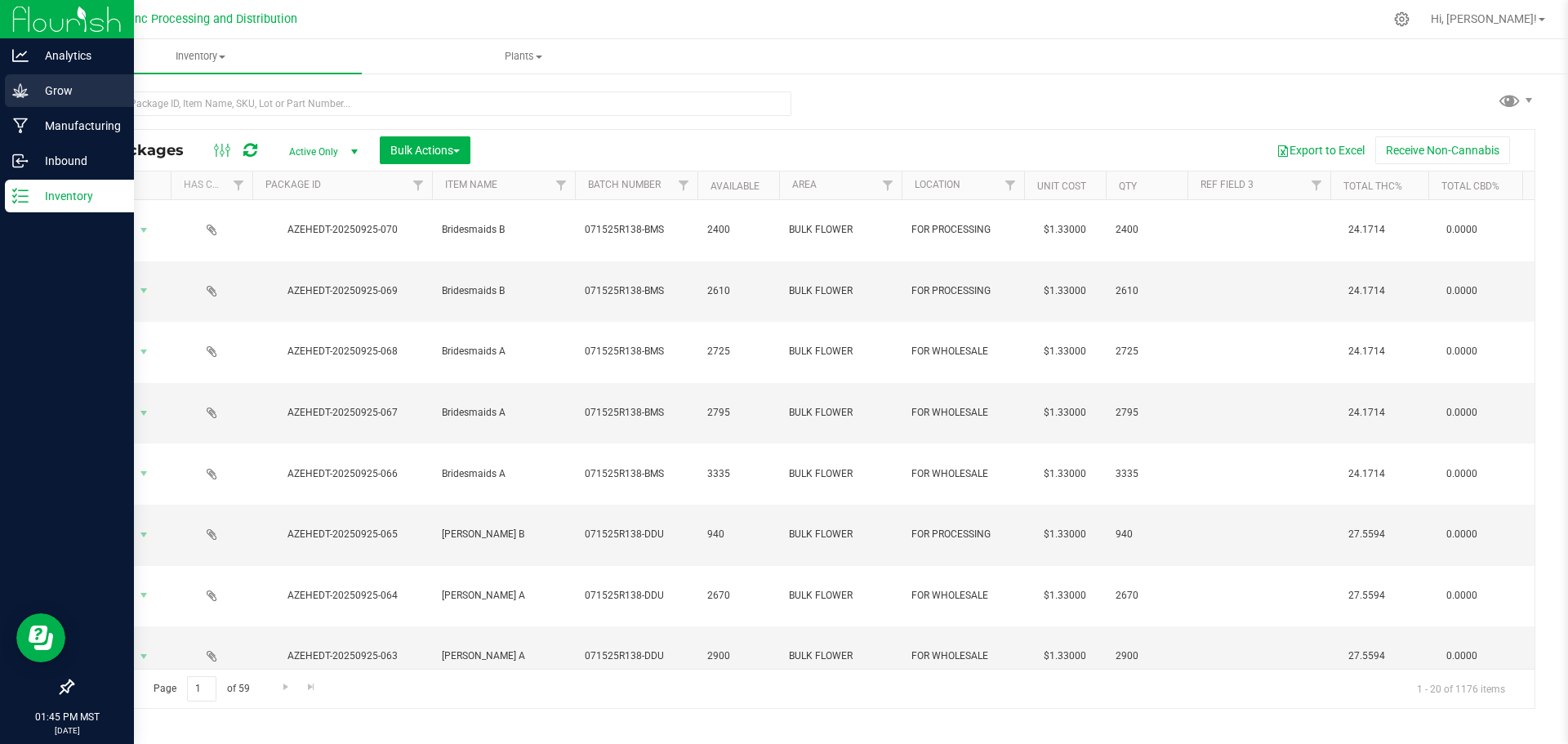
click at [16, 86] on icon at bounding box center [19, 90] width 16 height 16
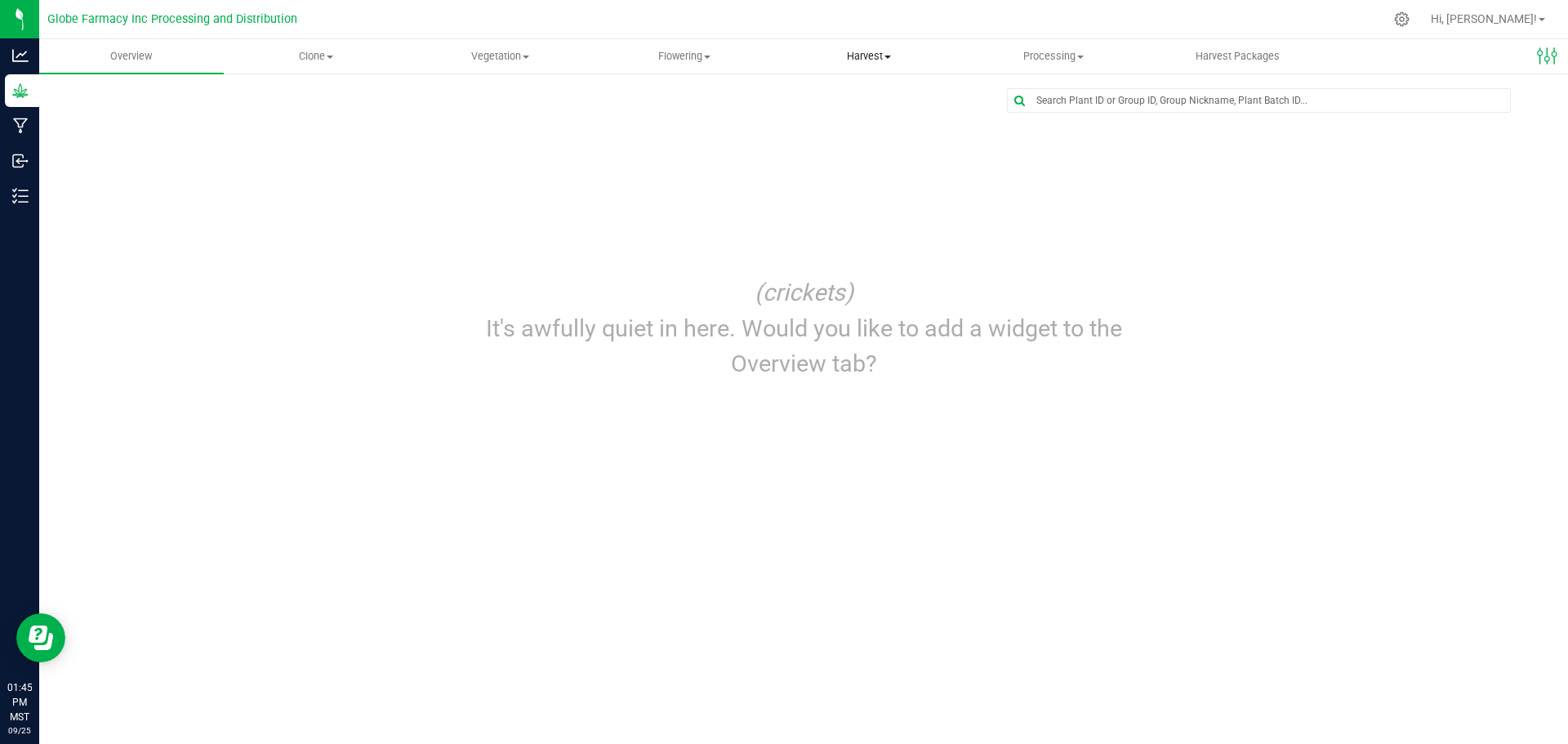
click at [860, 51] on span "Harvest" at bounding box center [868, 56] width 183 height 14
click at [851, 90] on li "Harvests" at bounding box center [868, 98] width 184 height 19
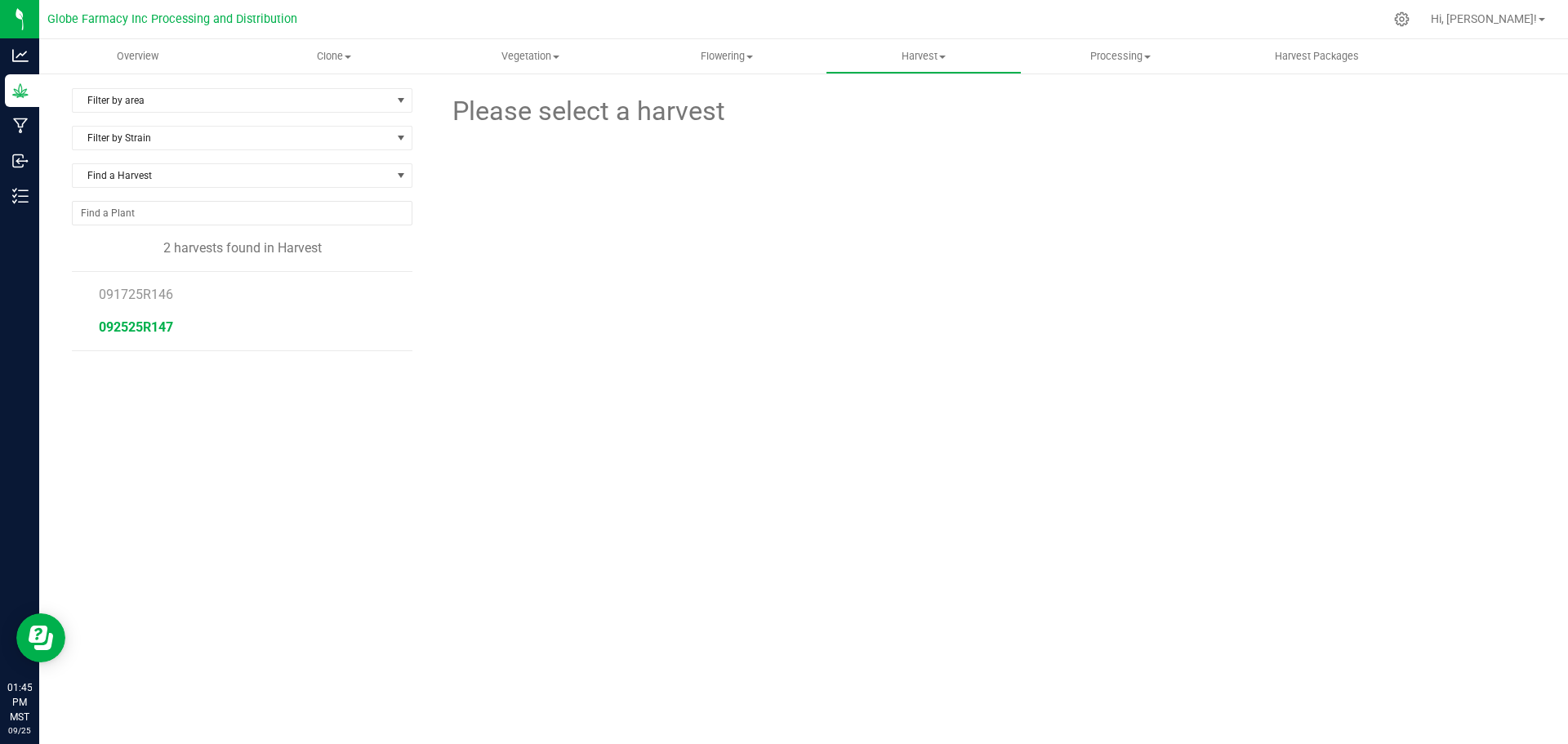
click at [161, 323] on span "092525R147" at bounding box center [136, 327] width 74 height 15
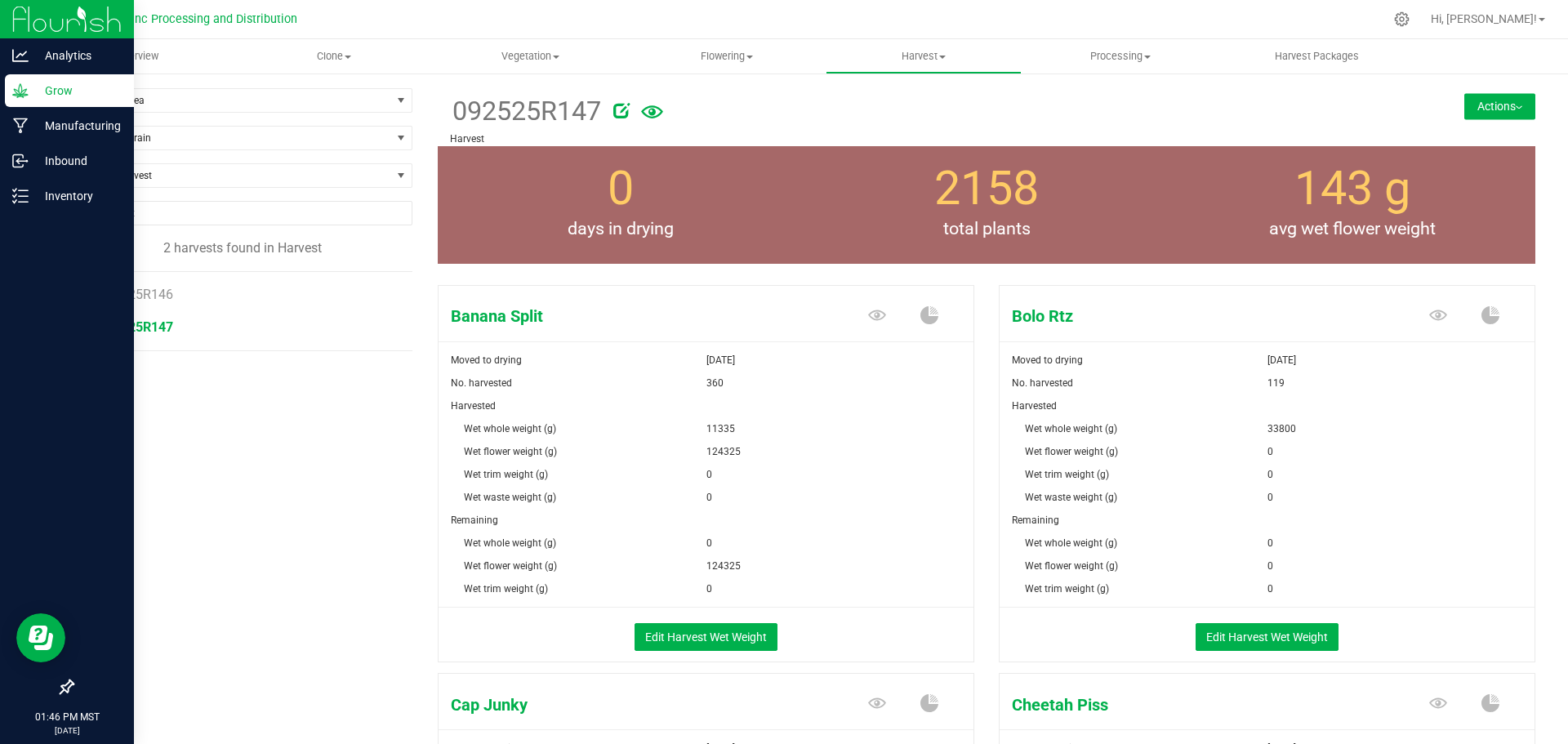
click at [6, 19] on div at bounding box center [67, 19] width 134 height 39
click at [24, 43] on div "Analytics" at bounding box center [69, 55] width 129 height 33
drag, startPoint x: 37, startPoint y: 23, endPoint x: 44, endPoint y: 35, distance: 13.9
click at [39, 24] on img at bounding box center [67, 19] width 110 height 38
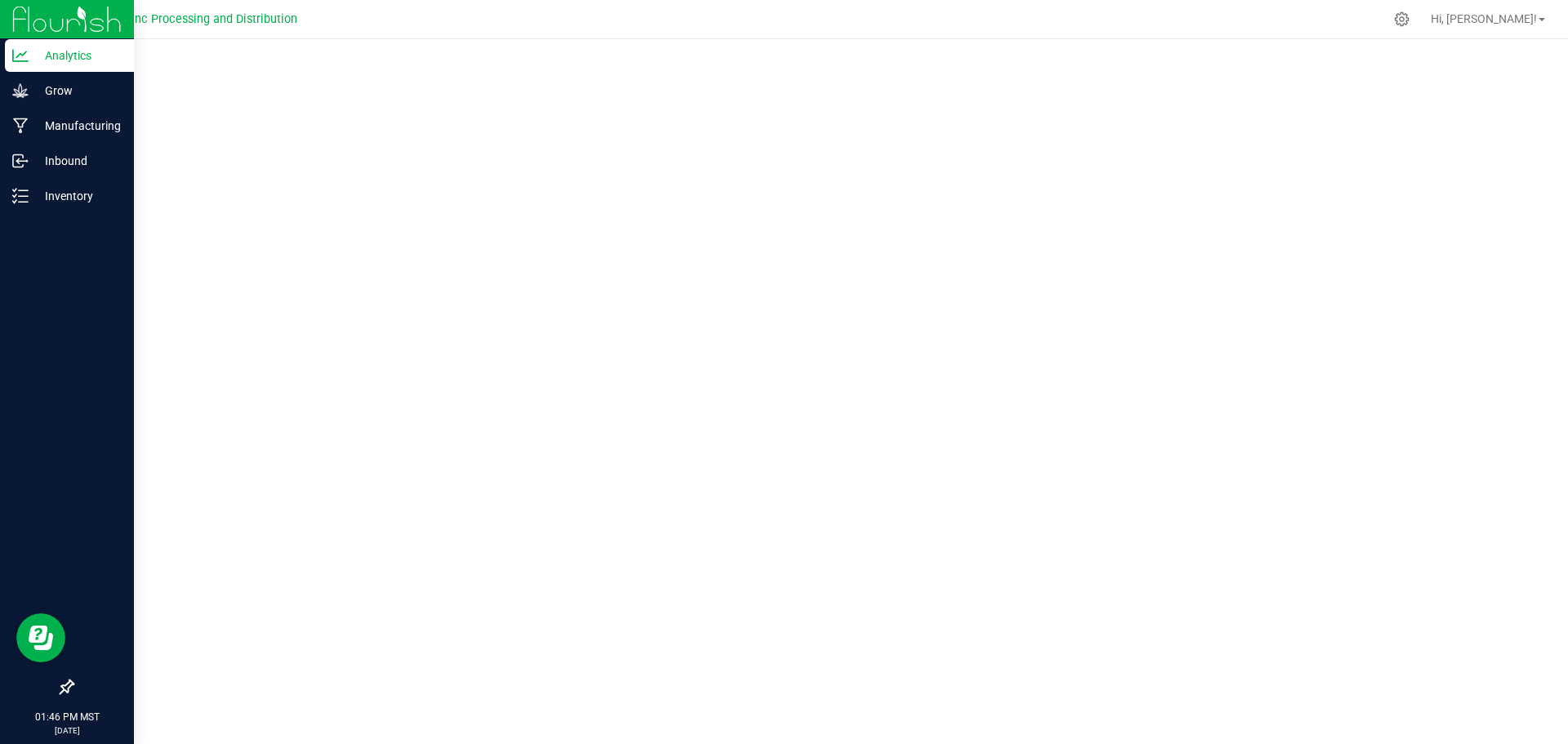
click at [58, 7] on img at bounding box center [67, 19] width 110 height 38
